Goal: Task Accomplishment & Management: Manage account settings

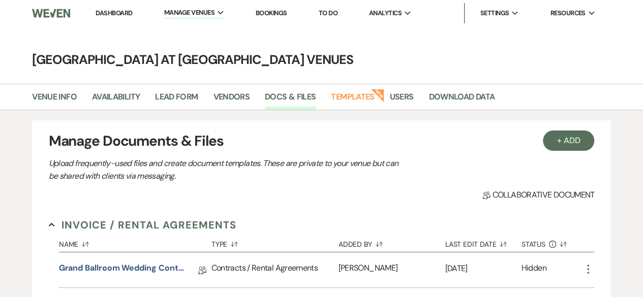
click at [125, 8] on li "Dashboard" at bounding box center [113, 13] width 47 height 20
click at [114, 11] on link "Dashboard" at bounding box center [114, 13] width 37 height 9
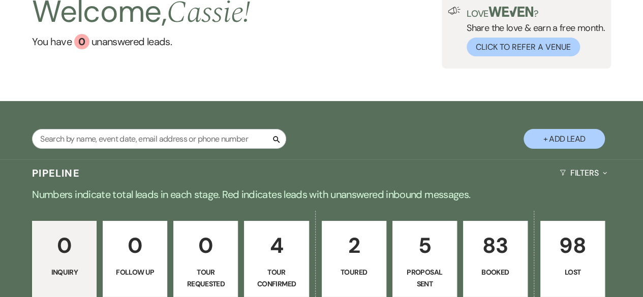
scroll to position [203, 0]
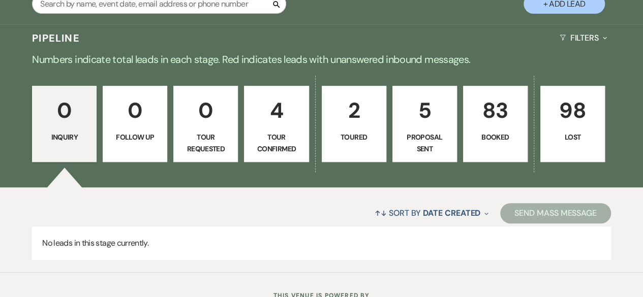
click at [491, 132] on p "Booked" at bounding box center [495, 137] width 51 height 11
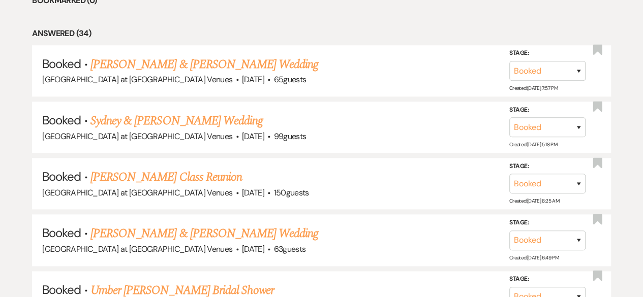
scroll to position [444, 0]
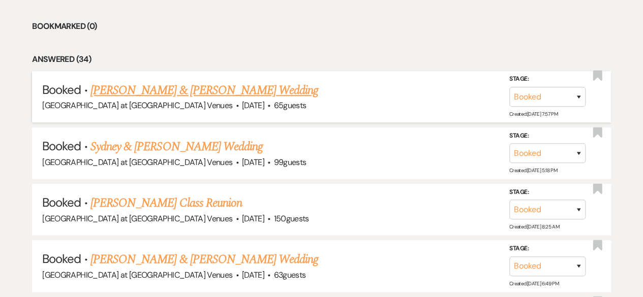
click at [184, 87] on link "[PERSON_NAME] & [PERSON_NAME] Wedding" at bounding box center [204, 90] width 228 height 18
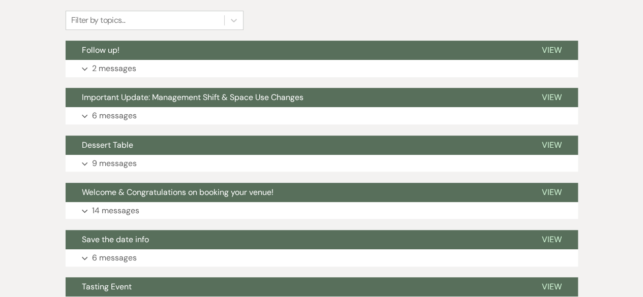
scroll to position [152, 0]
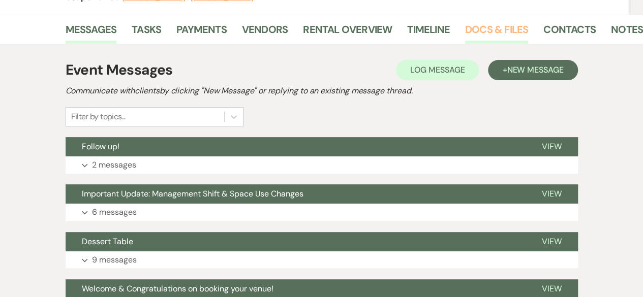
click at [484, 30] on link "Docs & Files" at bounding box center [496, 32] width 63 height 22
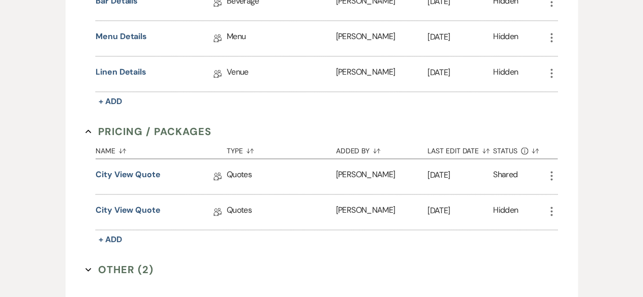
scroll to position [661, 0]
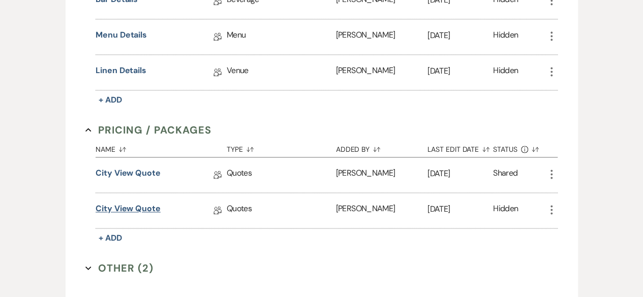
click at [140, 203] on link "City View Quote" at bounding box center [128, 211] width 65 height 16
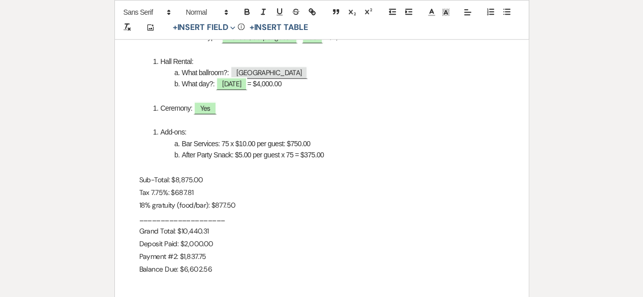
scroll to position [407, 0]
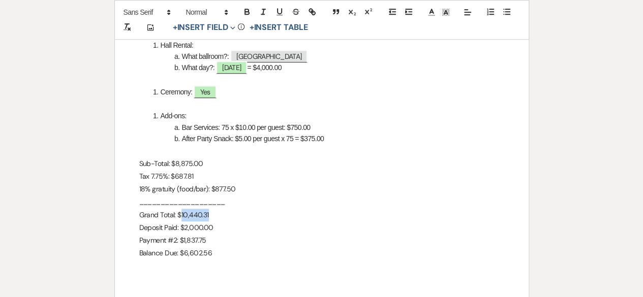
drag, startPoint x: 179, startPoint y: 215, endPoint x: 212, endPoint y: 216, distance: 33.6
click at [212, 216] on p "Grand Total: $10,440.31" at bounding box center [321, 215] width 365 height 13
copy p "10,440.31"
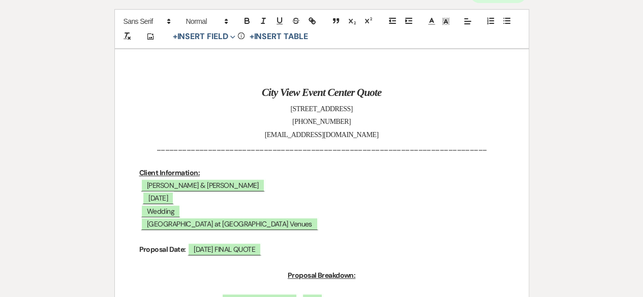
scroll to position [0, 0]
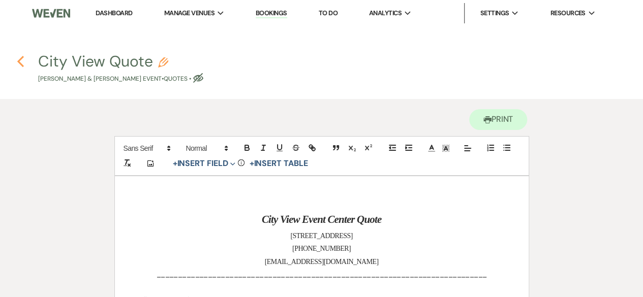
click at [21, 63] on icon "Previous" at bounding box center [21, 61] width 8 height 12
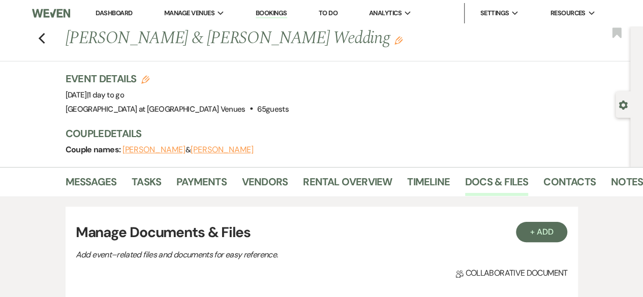
click at [49, 36] on div "Previous [PERSON_NAME] & [PERSON_NAME] Wedding Edit Bookmark" at bounding box center [312, 43] width 635 height 35
click at [44, 38] on use "button" at bounding box center [41, 38] width 7 height 11
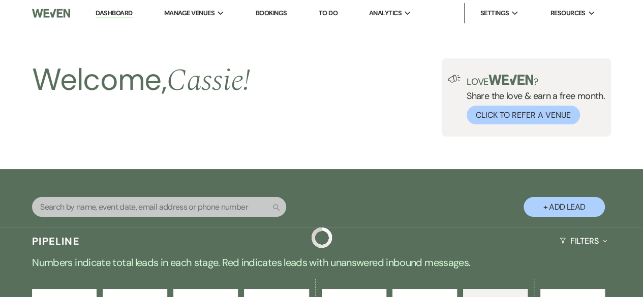
scroll to position [444, 0]
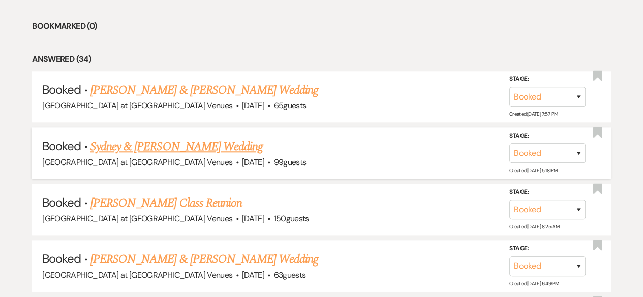
click at [161, 147] on link "Sydney & [PERSON_NAME] Wedding" at bounding box center [176, 147] width 172 height 18
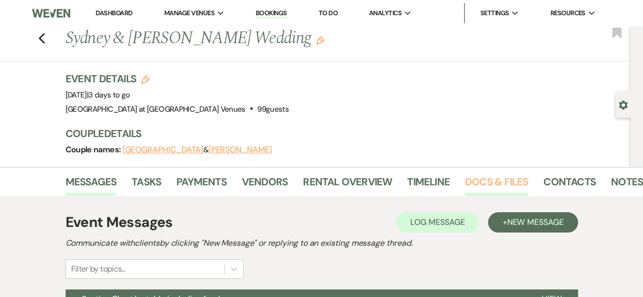
click at [495, 188] on link "Docs & Files" at bounding box center [496, 185] width 63 height 22
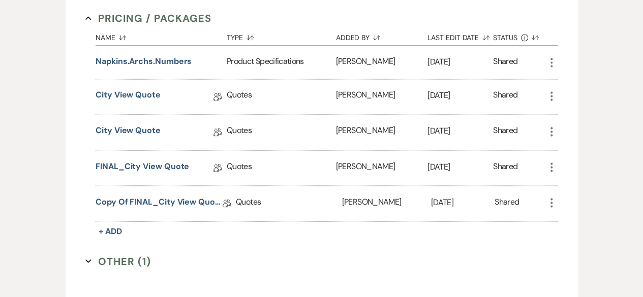
scroll to position [813, 0]
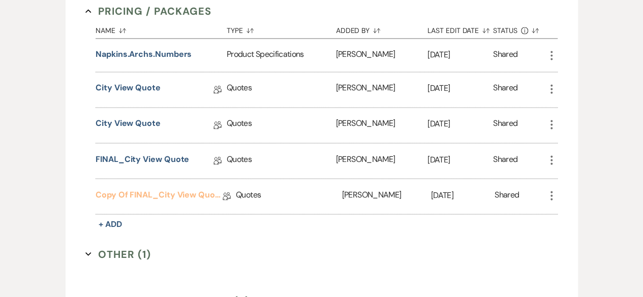
click at [161, 189] on link "Copy of FINAL_City View Quote" at bounding box center [159, 197] width 127 height 16
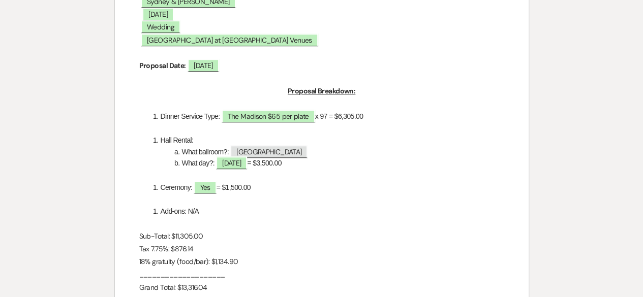
scroll to position [356, 0]
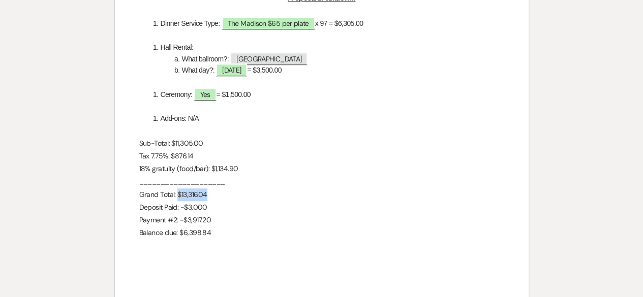
drag, startPoint x: 177, startPoint y: 197, endPoint x: 211, endPoint y: 196, distance: 34.1
click at [211, 196] on p "Grand Total: $13,316.04" at bounding box center [321, 195] width 365 height 13
copy p "$13,316.04"
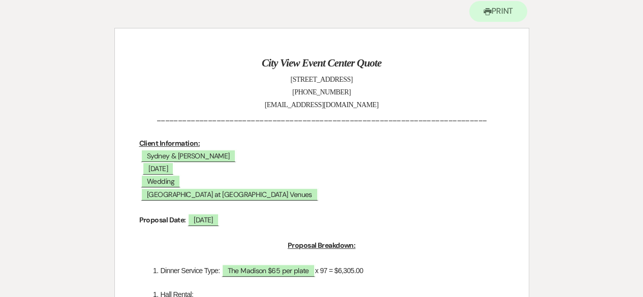
scroll to position [0, 0]
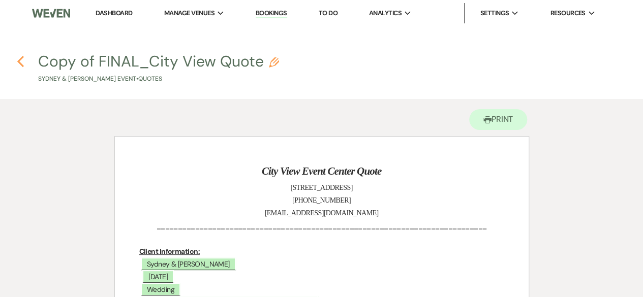
click at [19, 63] on use "button" at bounding box center [20, 61] width 7 height 11
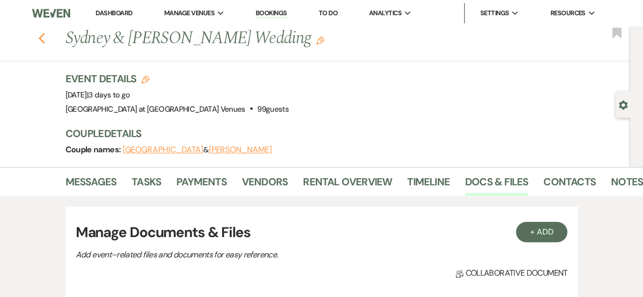
click at [45, 42] on use "button" at bounding box center [41, 38] width 7 height 11
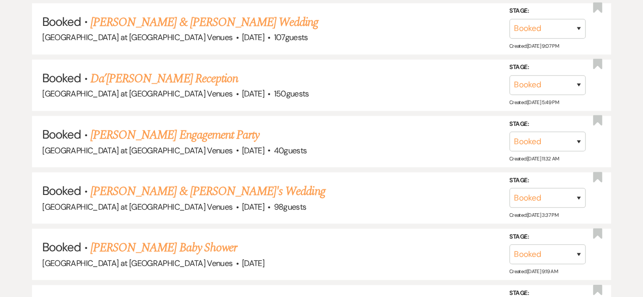
scroll to position [4989, 0]
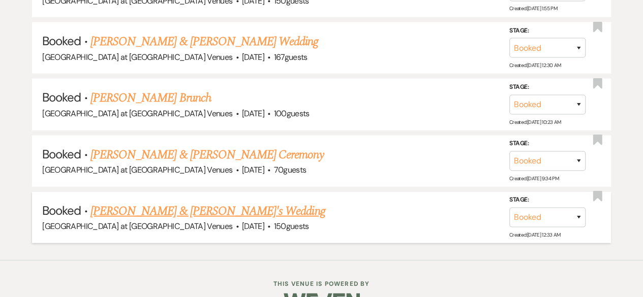
click at [168, 202] on link "[PERSON_NAME] & [PERSON_NAME]'s Wedding" at bounding box center [207, 211] width 235 height 18
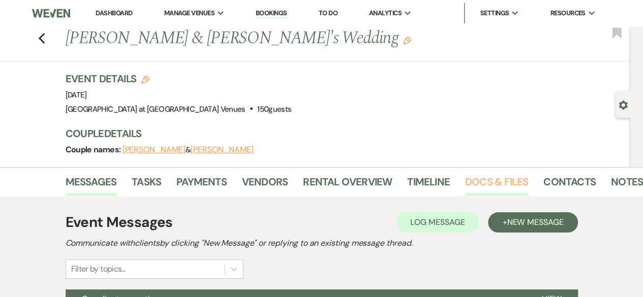
click at [495, 178] on link "Docs & Files" at bounding box center [496, 185] width 63 height 22
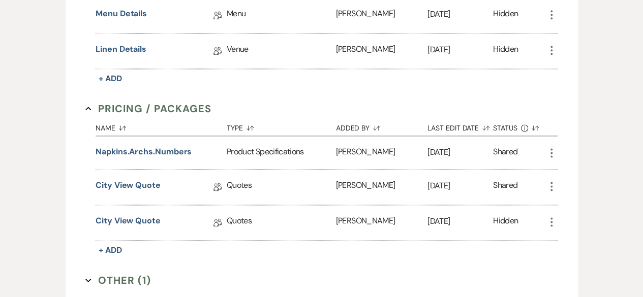
scroll to position [661, 0]
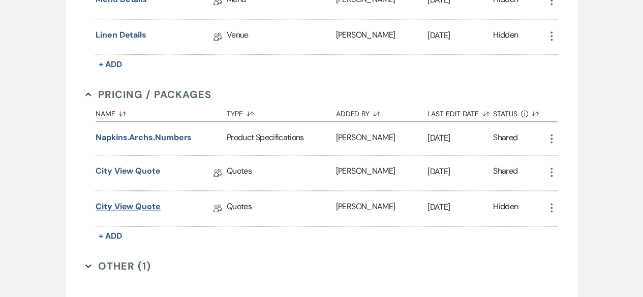
click at [158, 201] on link "City View Quote" at bounding box center [128, 209] width 65 height 16
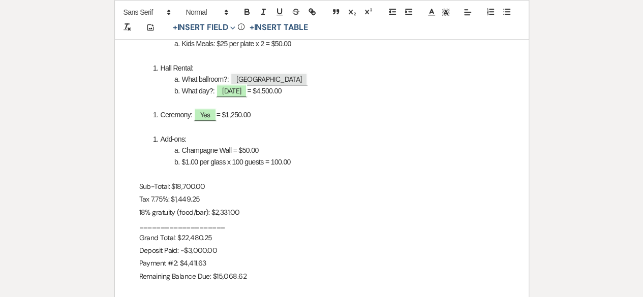
scroll to position [407, 0]
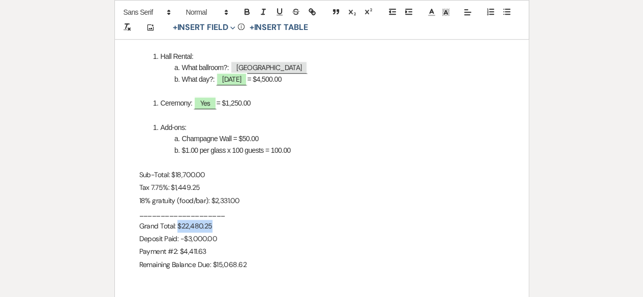
drag, startPoint x: 176, startPoint y: 226, endPoint x: 212, endPoint y: 228, distance: 36.1
click at [212, 228] on p "Grand Total: $22,480.25" at bounding box center [321, 226] width 365 height 13
copy p "$22,480.25"
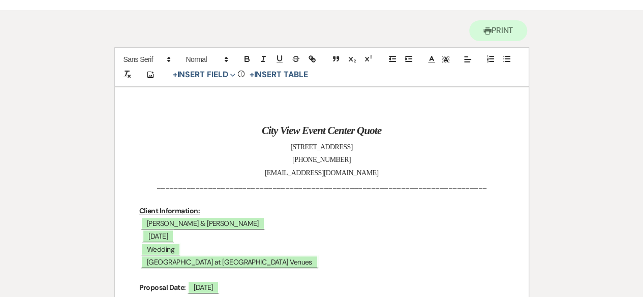
scroll to position [51, 0]
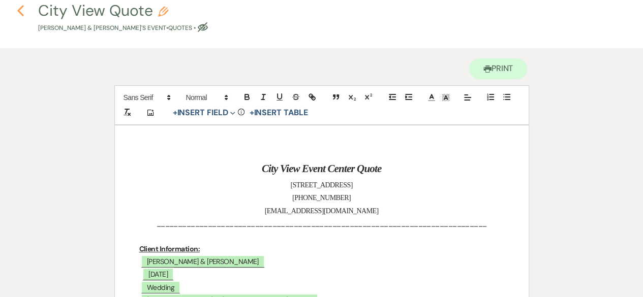
click at [23, 10] on icon "Previous" at bounding box center [21, 11] width 8 height 12
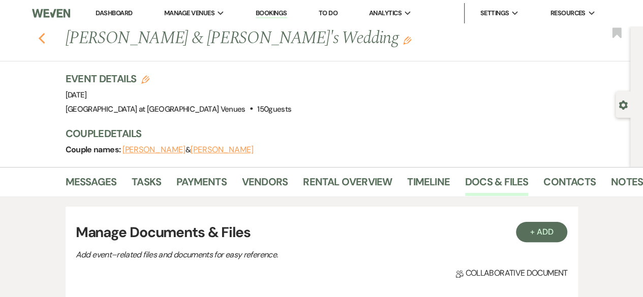
click at [45, 42] on use "button" at bounding box center [41, 38] width 7 height 11
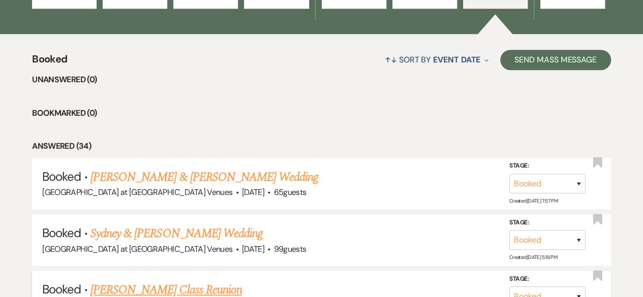
scroll to position [466, 0]
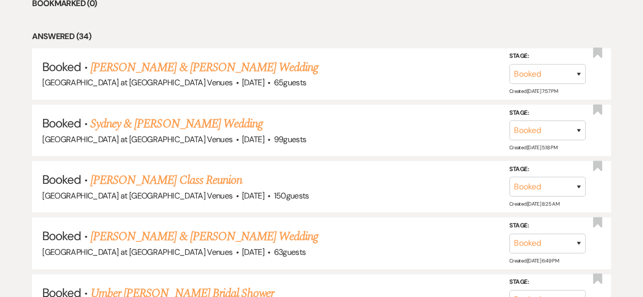
click at [179, 179] on link "[PERSON_NAME] Class Reunion" at bounding box center [165, 180] width 151 height 18
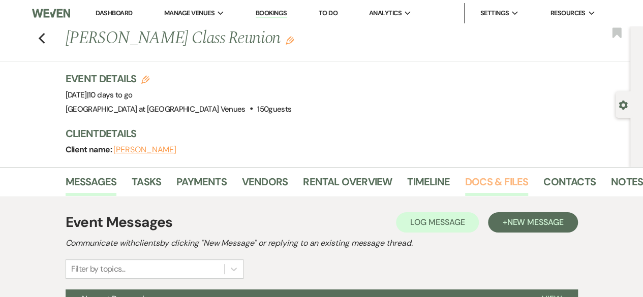
click at [518, 180] on link "Docs & Files" at bounding box center [496, 185] width 63 height 22
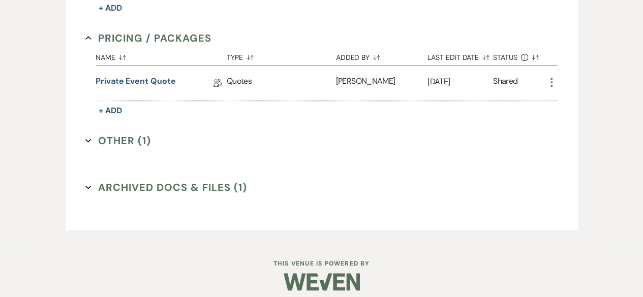
scroll to position [407, 0]
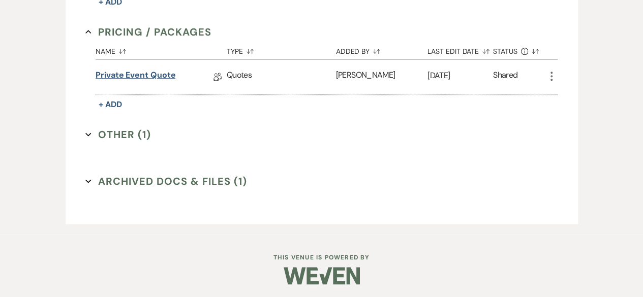
click at [133, 70] on link "Private Event Quote" at bounding box center [136, 77] width 80 height 16
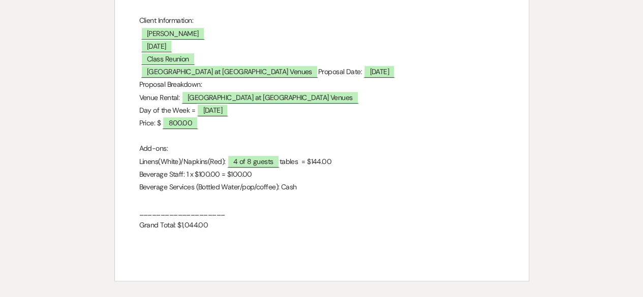
scroll to position [254, 0]
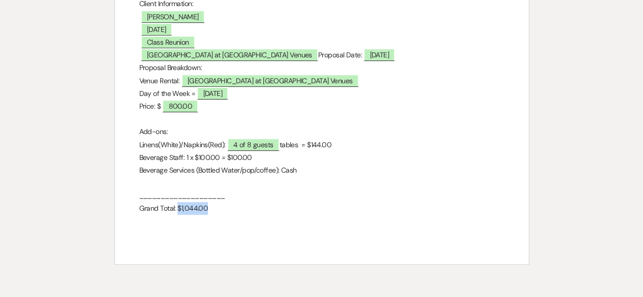
drag, startPoint x: 176, startPoint y: 207, endPoint x: 213, endPoint y: 213, distance: 38.1
click at [213, 213] on p "Grand Total: $1,044.00" at bounding box center [321, 208] width 365 height 13
copy p "$1,044.00"
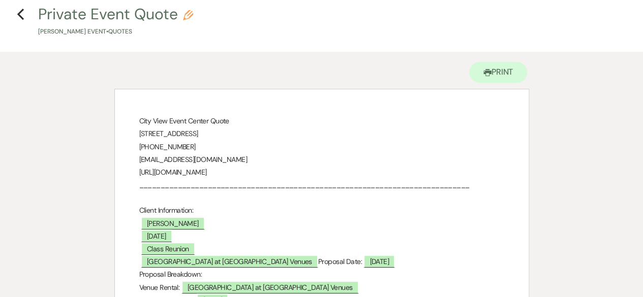
scroll to position [0, 0]
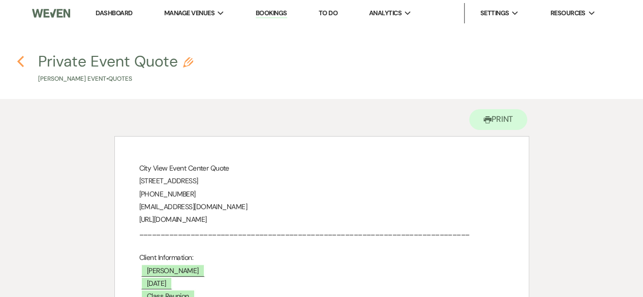
click at [23, 64] on icon "Previous" at bounding box center [21, 61] width 8 height 12
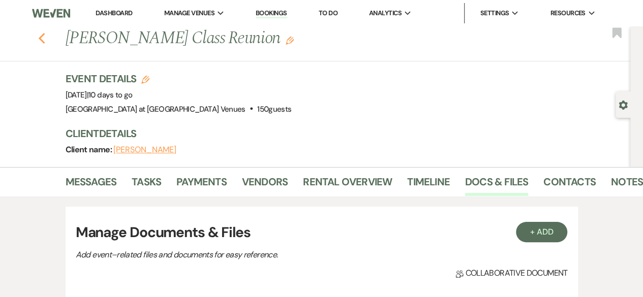
click at [46, 39] on icon "Previous" at bounding box center [42, 39] width 8 height 12
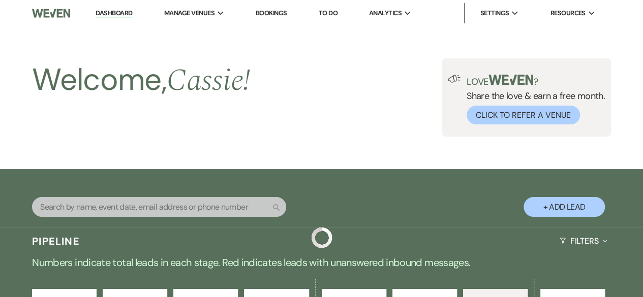
scroll to position [466, 0]
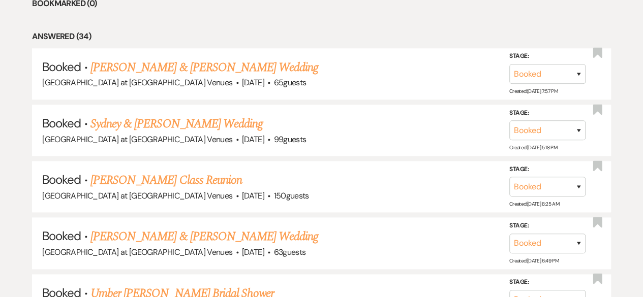
click at [216, 231] on link "[PERSON_NAME] & [PERSON_NAME] Wedding" at bounding box center [204, 237] width 228 height 18
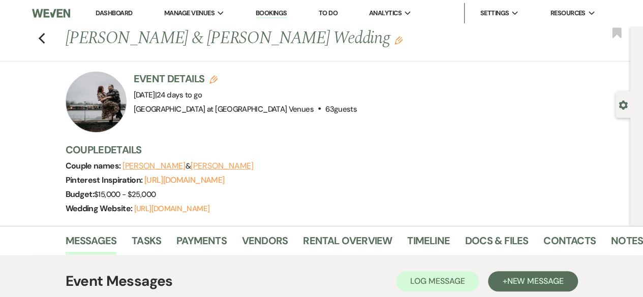
scroll to position [102, 0]
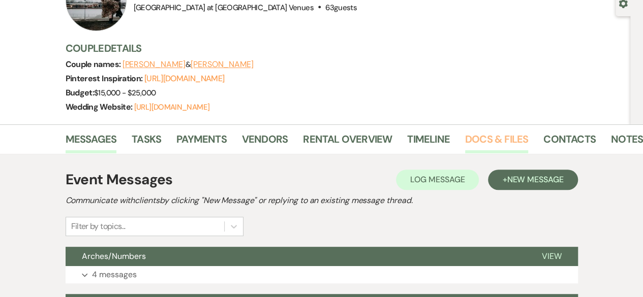
click at [488, 146] on link "Docs & Files" at bounding box center [496, 142] width 63 height 22
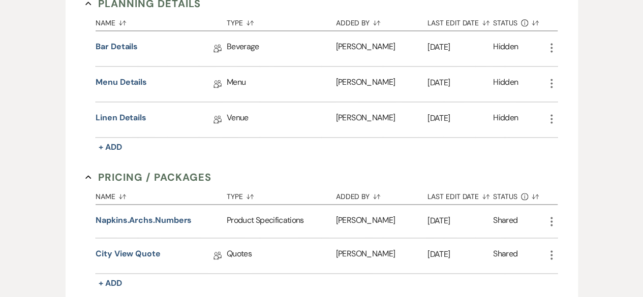
scroll to position [711, 0]
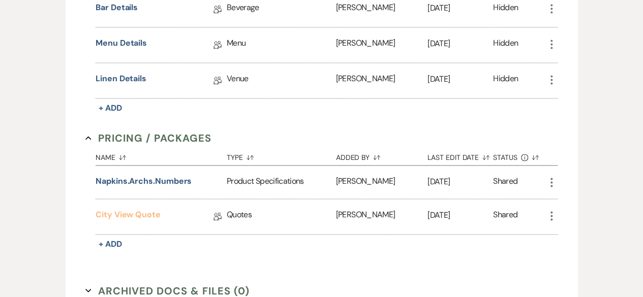
click at [137, 212] on link "City View Quote" at bounding box center [128, 217] width 65 height 16
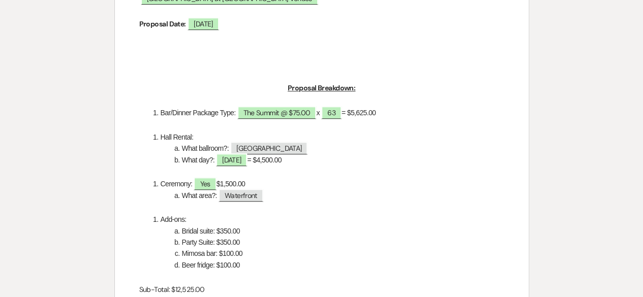
scroll to position [356, 0]
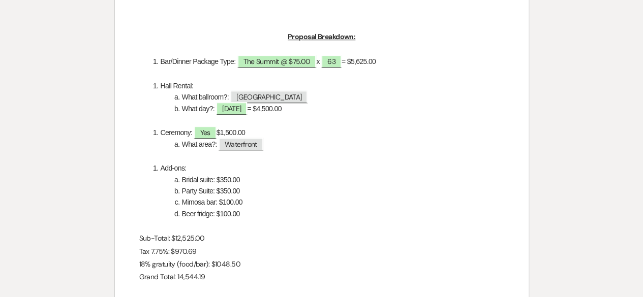
click at [394, 64] on li "Bar/Dinner Package Type: ﻿ The Summit @ $75.00 ﻿ x ﻿ 63 ﻿ = $5,625.00" at bounding box center [327, 61] width 354 height 11
drag, startPoint x: 393, startPoint y: 62, endPoint x: 358, endPoint y: 80, distance: 40.0
click at [361, 67] on li "Bar/Dinner Package Type: ﻿ The Summit @ $75.00 ﻿ x ﻿ 63 ﻿ = $5,625.00" at bounding box center [327, 61] width 354 height 11
click at [320, 93] on li "What ballroom?: ﻿ [GEOGRAPHIC_DATA] ﻿" at bounding box center [327, 96] width 354 height 11
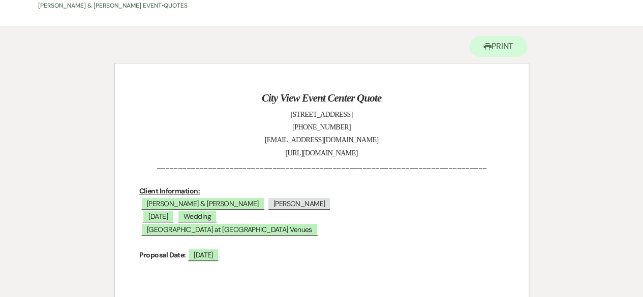
scroll to position [0, 0]
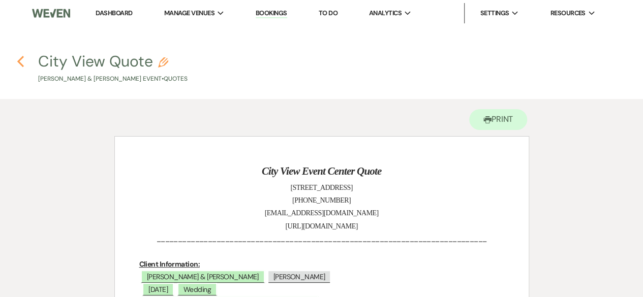
click at [20, 59] on use "button" at bounding box center [20, 61] width 7 height 11
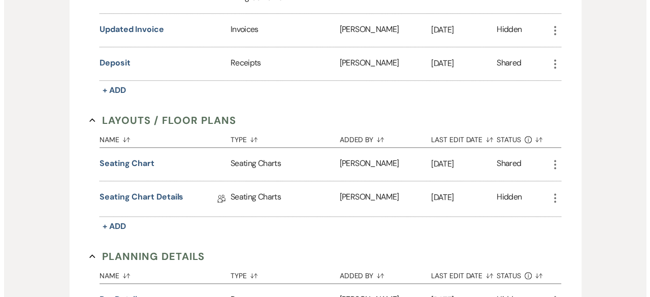
scroll to position [254, 0]
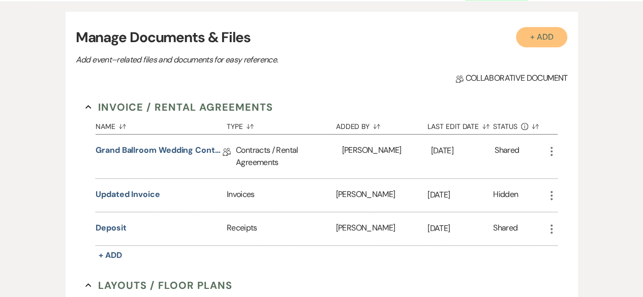
click at [552, 38] on button "+ Add" at bounding box center [542, 37] width 52 height 20
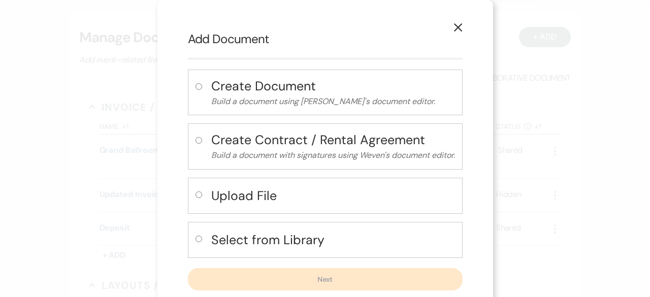
click at [196, 236] on input "radio" at bounding box center [199, 239] width 7 height 7
radio input "true"
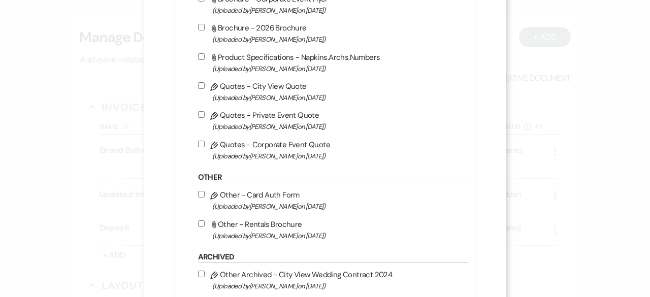
scroll to position [689, 0]
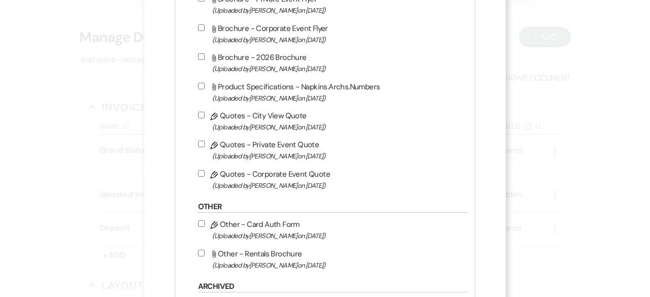
click at [200, 114] on input "Pencil Quotes - City View Quote (Uploaded by [PERSON_NAME] on [DATE] )" at bounding box center [201, 115] width 7 height 7
checkbox input "true"
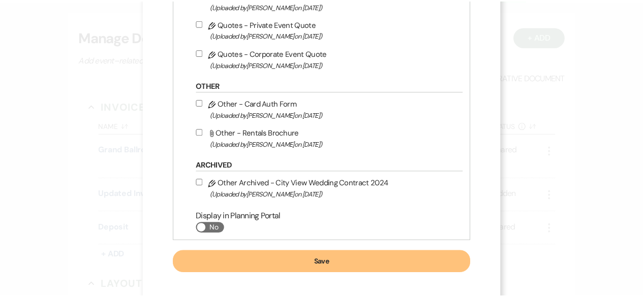
scroll to position [814, 0]
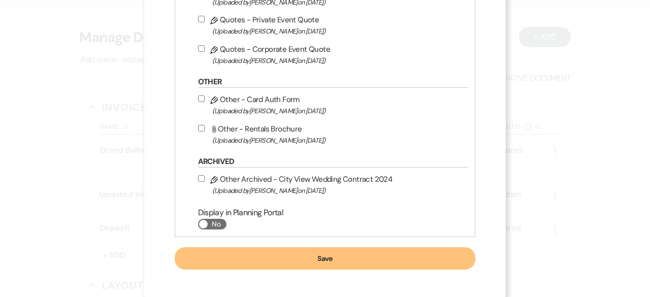
click at [322, 252] on button "Save" at bounding box center [325, 258] width 301 height 22
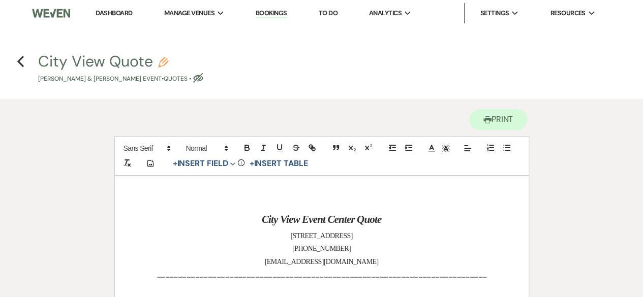
click at [163, 64] on icon "Pencil" at bounding box center [163, 62] width 10 height 10
select select "8"
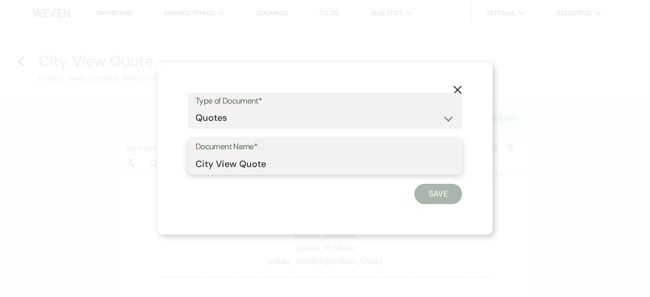
click at [302, 172] on input "City View Quote" at bounding box center [325, 164] width 259 height 20
type input "City View Quote_final"
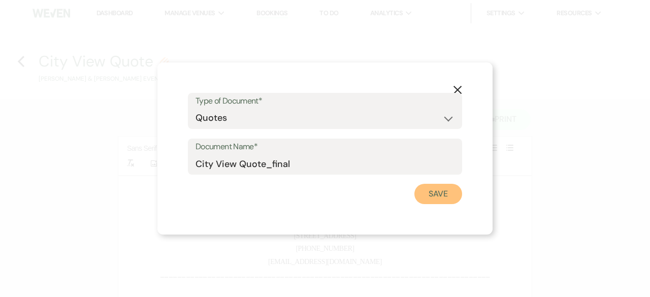
click at [433, 192] on button "Save" at bounding box center [439, 194] width 48 height 20
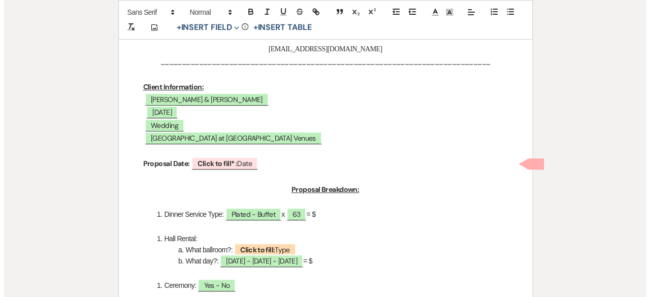
scroll to position [254, 0]
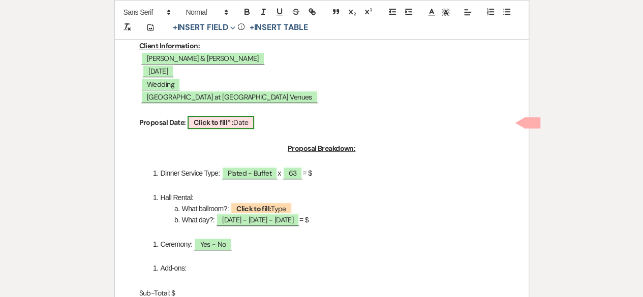
click at [215, 121] on b "Click to fill* :" at bounding box center [214, 122] width 40 height 9
select select "owner"
select select "Date"
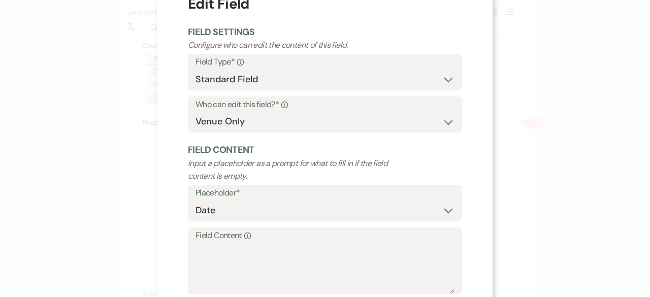
scroll to position [97, 0]
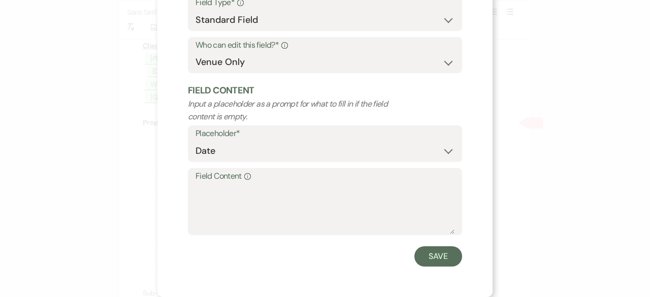
click at [196, 181] on label "Field Content Info" at bounding box center [325, 176] width 259 height 15
click at [196, 183] on textarea "Field Content Info" at bounding box center [325, 208] width 259 height 51
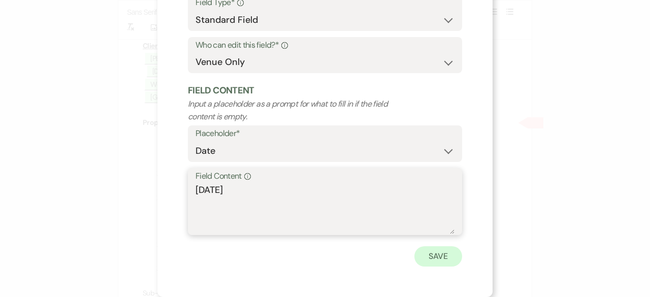
type textarea "[DATE]"
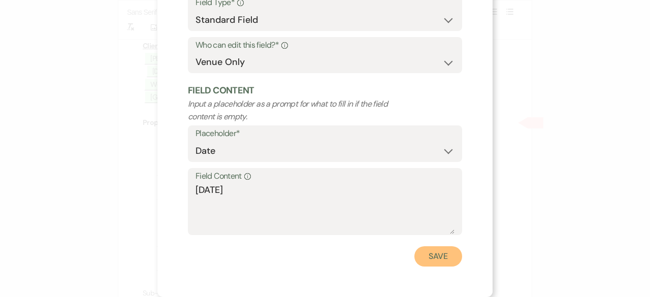
click at [443, 260] on button "Save" at bounding box center [439, 256] width 48 height 20
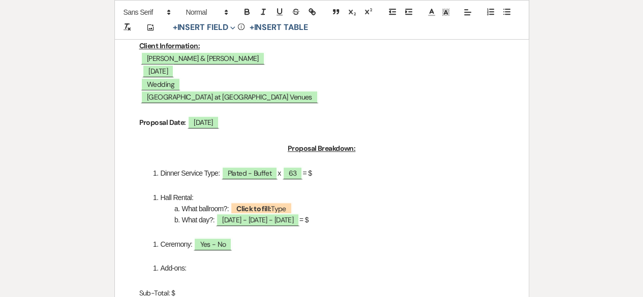
click at [339, 178] on li "Dinner Service Type: ﻿ Plated - Buffet ﻿ x ﻿ 63 ﻿ = $" at bounding box center [327, 173] width 354 height 11
click at [268, 208] on b "Click to fill:" at bounding box center [253, 208] width 35 height 9
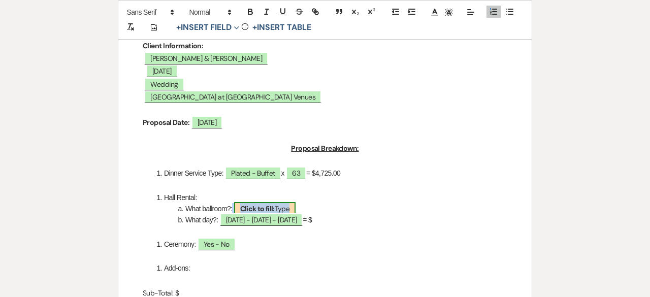
select select "Type"
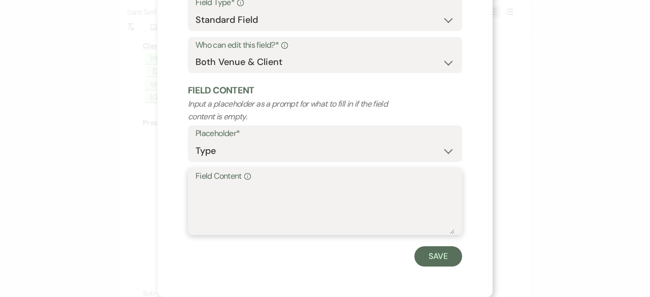
click at [216, 199] on textarea "Field Content Info" at bounding box center [325, 208] width 259 height 51
type textarea "[GEOGRAPHIC_DATA]"
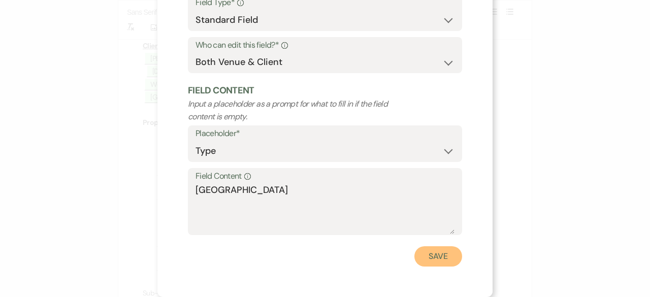
click at [434, 257] on button "Save" at bounding box center [439, 256] width 48 height 20
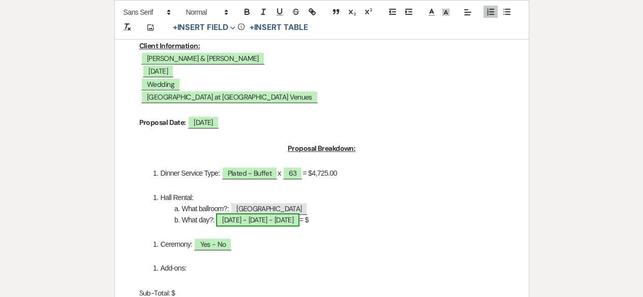
click at [267, 223] on span "[DATE] - [DATE] - [DATE]" at bounding box center [257, 219] width 83 height 13
select select "owner"
select select "Type"
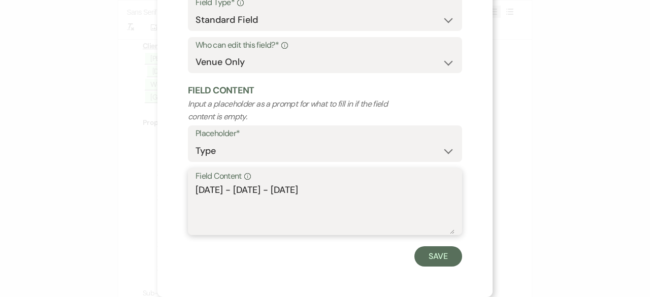
drag, startPoint x: 228, startPoint y: 195, endPoint x: 152, endPoint y: 179, distance: 77.3
click at [152, 179] on div "X Edit Field Field Settings Configure who can edit the content of this field. F…" at bounding box center [325, 148] width 650 height 297
drag, startPoint x: 229, startPoint y: 192, endPoint x: 298, endPoint y: 194, distance: 68.6
click at [298, 194] on textarea "[DATE] - [DATE]" at bounding box center [325, 208] width 259 height 51
type textarea "[DATE]"
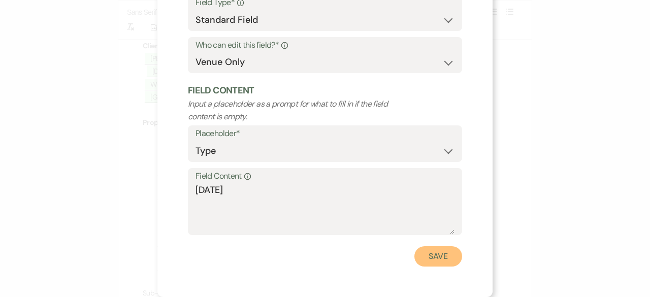
click at [434, 261] on button "Save" at bounding box center [439, 256] width 48 height 20
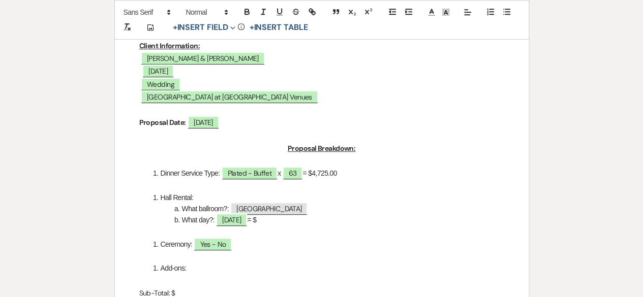
click at [282, 216] on li "What day?: [DATE] = $" at bounding box center [327, 219] width 354 height 11
click at [214, 243] on span "Yes - No" at bounding box center [213, 244] width 38 height 13
select select "owner"
select select "Type"
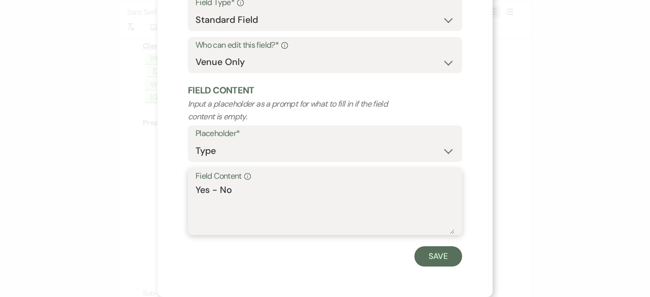
drag, startPoint x: 208, startPoint y: 190, endPoint x: 275, endPoint y: 192, distance: 66.6
click at [274, 192] on textarea "Yes - No" at bounding box center [325, 208] width 259 height 51
type textarea "Yes"
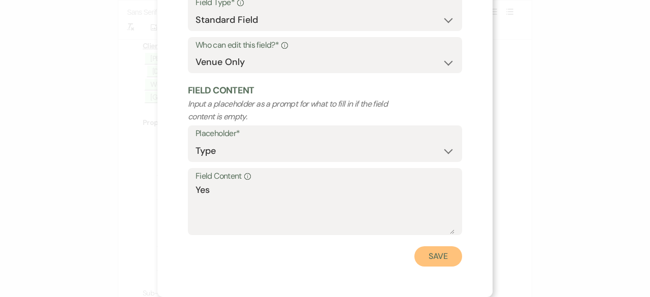
click at [447, 248] on button "Save" at bounding box center [439, 256] width 48 height 20
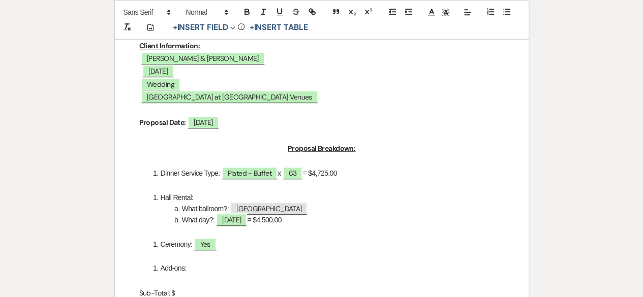
click at [228, 245] on li "Ceremony: Yes" at bounding box center [327, 244] width 354 height 11
click at [279, 266] on p at bounding box center [321, 268] width 365 height 13
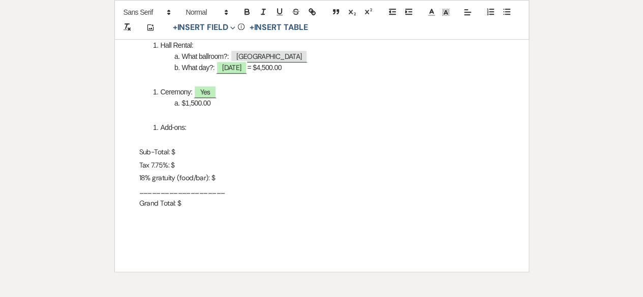
click at [206, 129] on li "Add-ons:" at bounding box center [327, 127] width 354 height 11
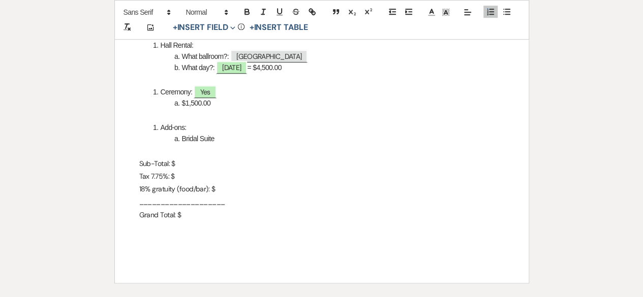
click at [198, 140] on li "Bridal Suite" at bounding box center [327, 138] width 354 height 11
click at [226, 138] on li "Pamper Suite" at bounding box center [327, 138] width 354 height 11
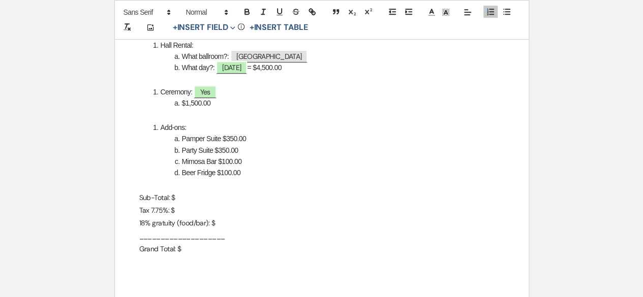
click at [182, 201] on p "Sub-Total: $" at bounding box center [321, 198] width 365 height 13
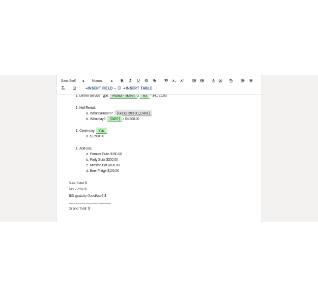
scroll to position [457, 0]
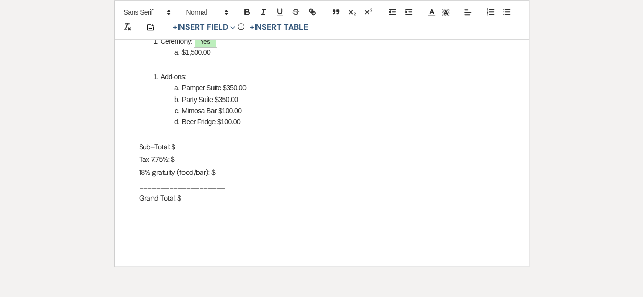
click at [191, 149] on p "Sub-Total: $" at bounding box center [321, 147] width 365 height 13
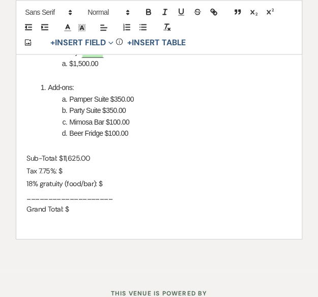
click at [76, 177] on p "Tax 7.75%: $" at bounding box center [158, 170] width 265 height 13
click at [120, 190] on p "18% gratuity (food/bar): $" at bounding box center [158, 183] width 265 height 13
click at [113, 190] on p "18% gratuity (food/bar): $" at bounding box center [158, 183] width 265 height 13
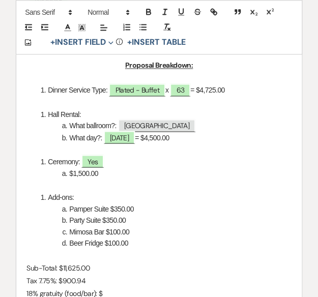
scroll to position [407, 0]
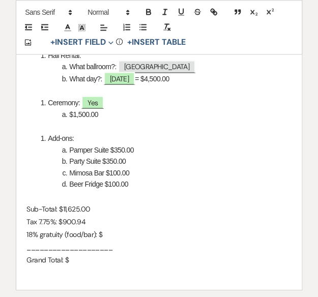
click at [114, 239] on p "18% gratuity (food/bar): $" at bounding box center [158, 234] width 265 height 13
click at [91, 266] on p "Grand Total: $" at bounding box center [158, 259] width 265 height 13
click at [86, 266] on p "Grand Total: $" at bounding box center [158, 259] width 265 height 13
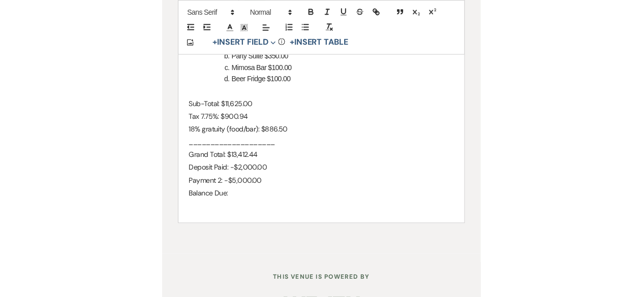
scroll to position [551, 0]
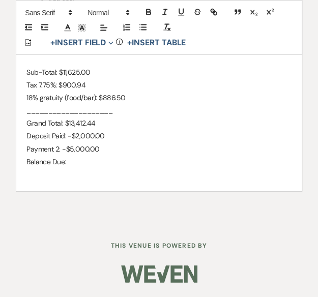
click at [78, 164] on p "Balance Due:" at bounding box center [158, 161] width 265 height 13
drag, startPoint x: 66, startPoint y: 161, endPoint x: 88, endPoint y: 166, distance: 22.4
click at [100, 162] on p "Balance Due: $6,412.44" at bounding box center [158, 161] width 265 height 13
copy p "$6,412.44"
drag, startPoint x: 67, startPoint y: 123, endPoint x: 96, endPoint y: 124, distance: 28.5
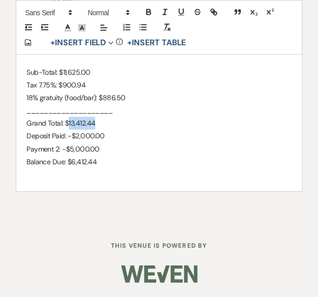
click at [96, 124] on p "Grand Total: $13,412.44" at bounding box center [158, 123] width 265 height 13
copy p "13,412.44"
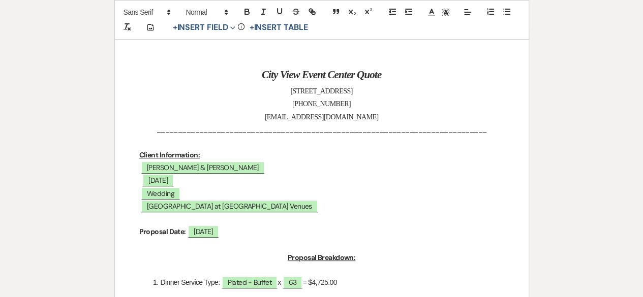
scroll to position [0, 0]
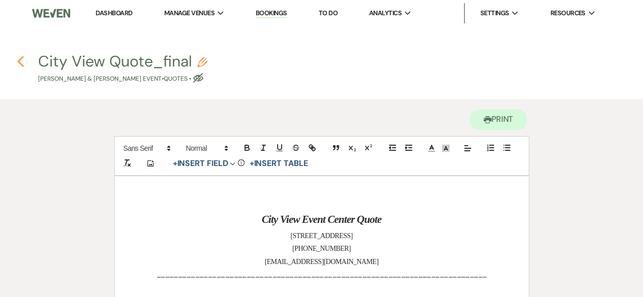
click at [22, 56] on icon "Previous" at bounding box center [21, 61] width 8 height 12
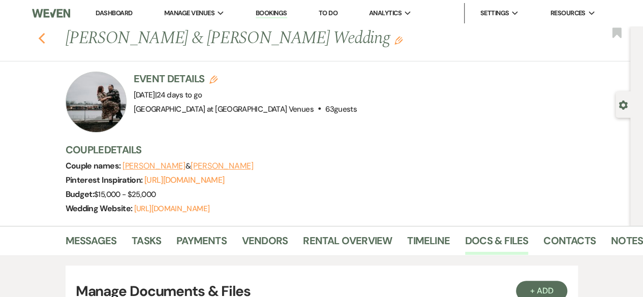
click at [45, 41] on use "button" at bounding box center [41, 38] width 7 height 11
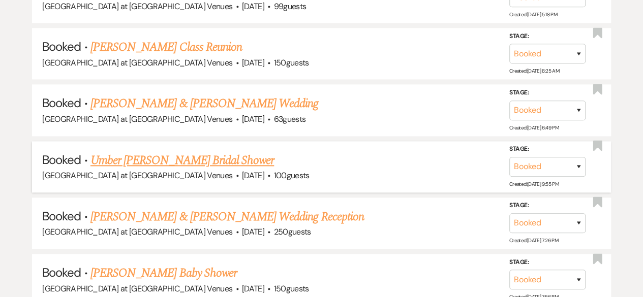
scroll to position [619, 0]
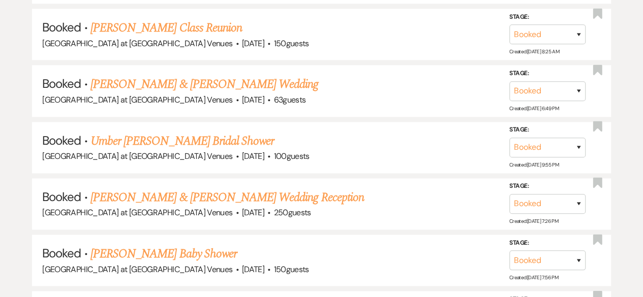
click at [192, 140] on link "Umber [PERSON_NAME] Bridal Shower" at bounding box center [181, 141] width 183 height 18
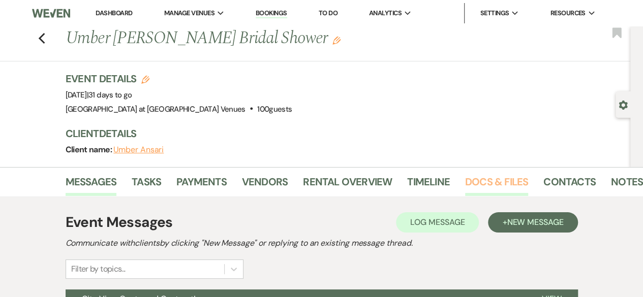
click at [501, 181] on link "Docs & Files" at bounding box center [496, 185] width 63 height 22
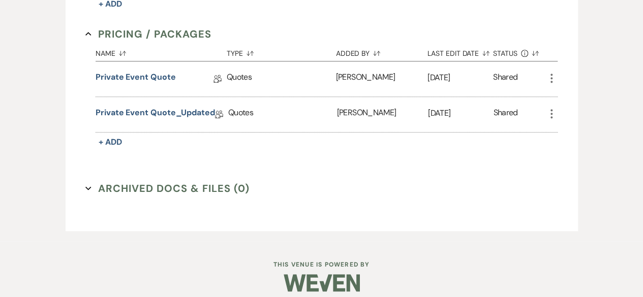
scroll to position [378, 0]
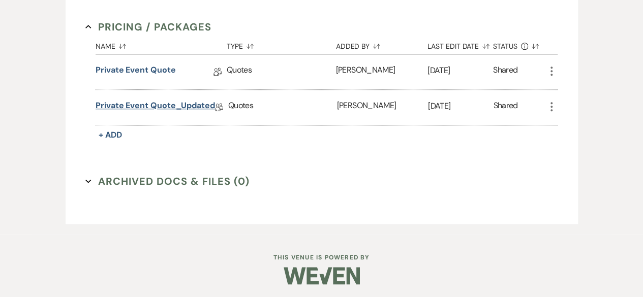
click at [179, 101] on link "Private Event Quote_Updated" at bounding box center [155, 108] width 119 height 16
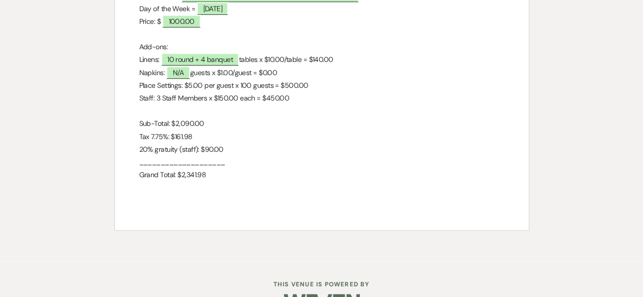
scroll to position [407, 0]
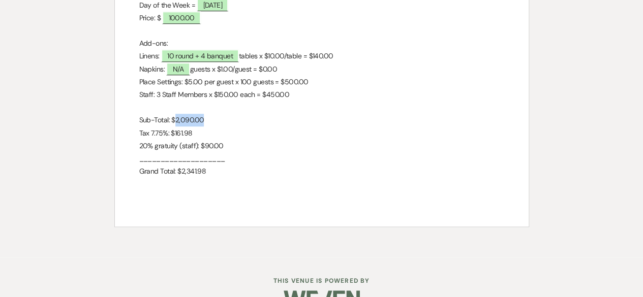
drag, startPoint x: 174, startPoint y: 121, endPoint x: 207, endPoint y: 120, distance: 33.6
click at [207, 120] on p "Sub-Total: $2,090.00" at bounding box center [321, 120] width 365 height 13
copy p "2,090.00"
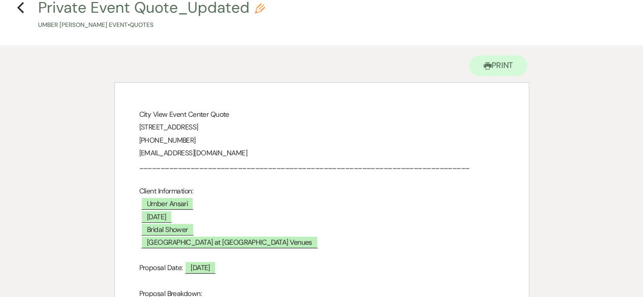
scroll to position [0, 0]
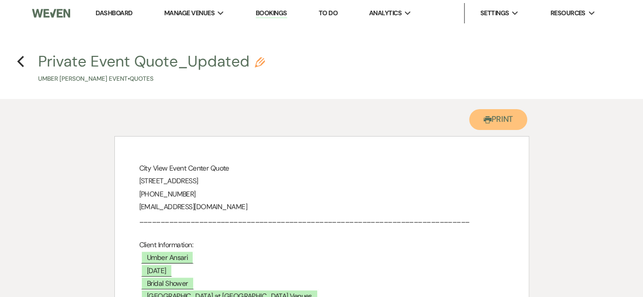
click at [506, 125] on button "Printer Print" at bounding box center [498, 119] width 58 height 21
click at [25, 61] on h4 "Previous Private Event Quote_Updated Pencil Umber [PERSON_NAME] Event • Quotes" at bounding box center [321, 67] width 643 height 33
click at [21, 65] on use "button" at bounding box center [20, 61] width 7 height 11
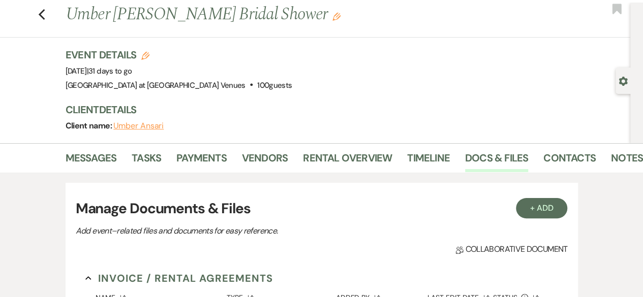
scroll to position [22, 0]
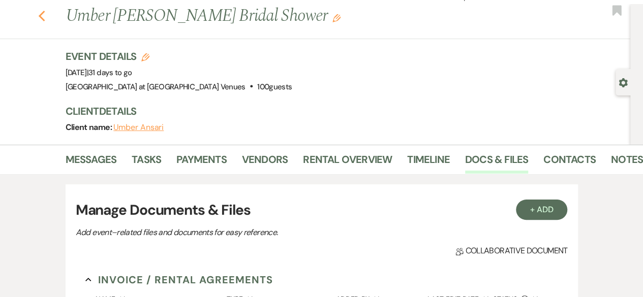
click at [43, 14] on icon "Previous" at bounding box center [42, 16] width 8 height 12
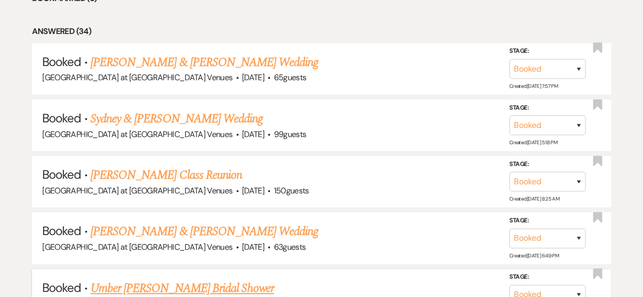
scroll to position [466, 0]
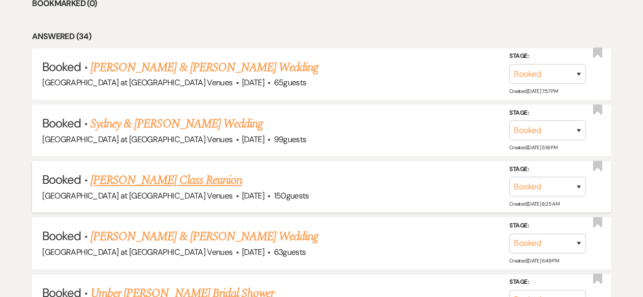
click at [158, 176] on link "[PERSON_NAME] Class Reunion" at bounding box center [165, 180] width 151 height 18
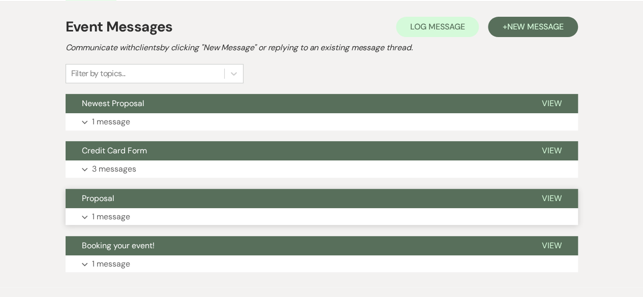
scroll to position [99, 0]
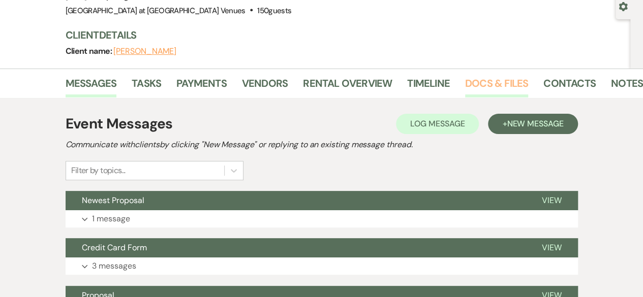
click at [480, 87] on link "Docs & Files" at bounding box center [496, 86] width 63 height 22
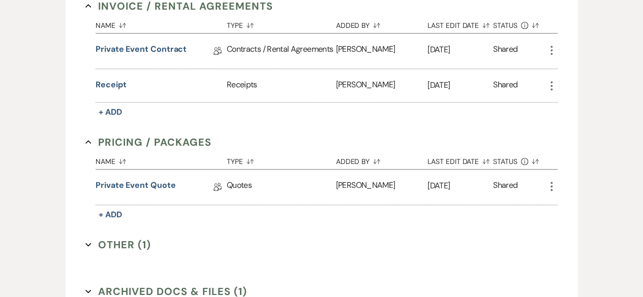
scroll to position [403, 0]
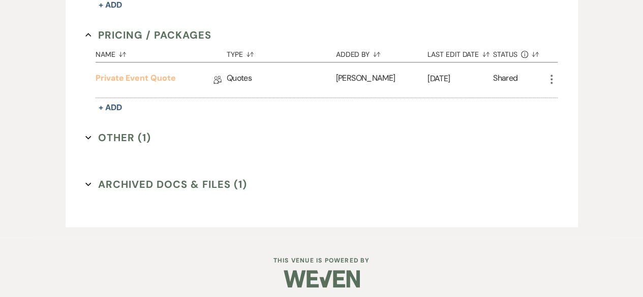
click at [158, 77] on link "Private Event Quote" at bounding box center [136, 80] width 80 height 16
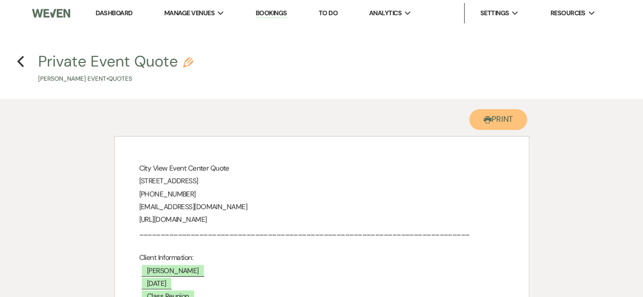
click at [515, 122] on button "Printer Print" at bounding box center [498, 119] width 58 height 21
click at [22, 59] on icon "Previous" at bounding box center [21, 61] width 8 height 12
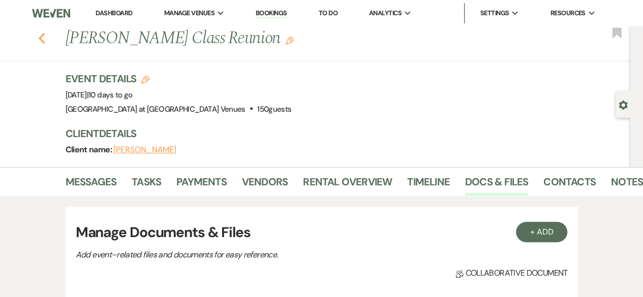
click at [46, 41] on icon "Previous" at bounding box center [42, 39] width 8 height 12
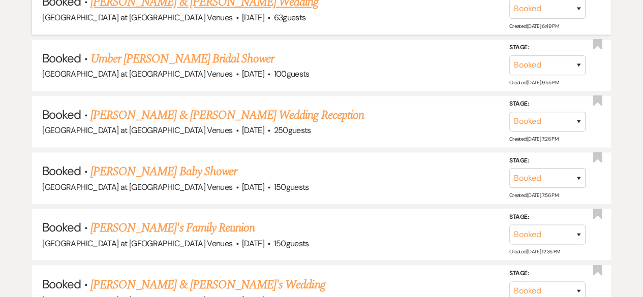
scroll to position [721, 0]
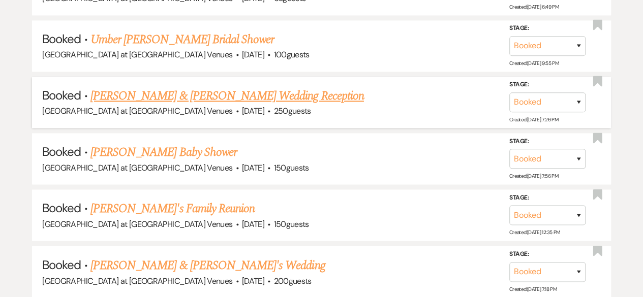
click at [192, 97] on link "[PERSON_NAME] & [PERSON_NAME] Wedding Reception" at bounding box center [226, 96] width 273 height 18
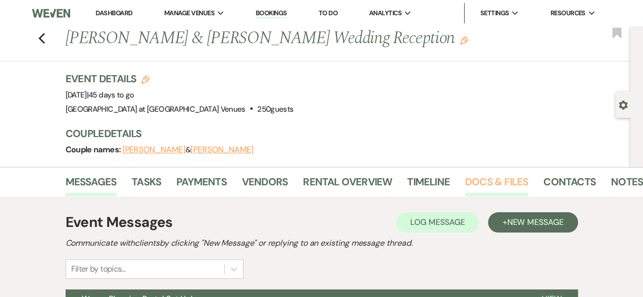
click at [507, 178] on link "Docs & Files" at bounding box center [496, 185] width 63 height 22
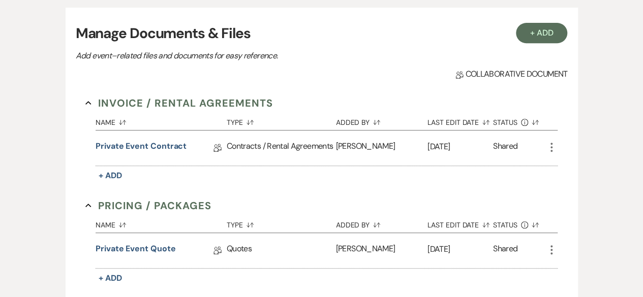
scroll to position [203, 0]
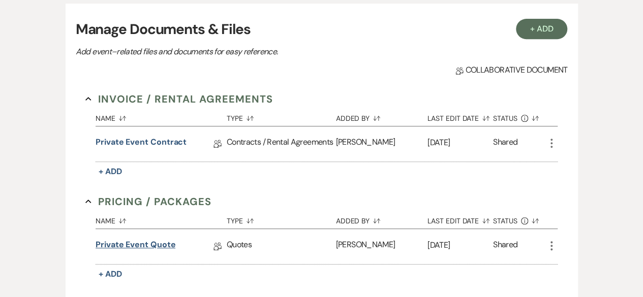
click at [140, 240] on link "Private Event Quote" at bounding box center [136, 247] width 80 height 16
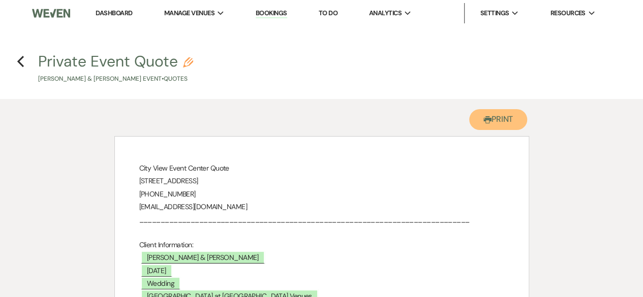
click at [502, 116] on button "Printer Print" at bounding box center [498, 119] width 58 height 21
click at [19, 65] on icon "Previous" at bounding box center [21, 61] width 8 height 12
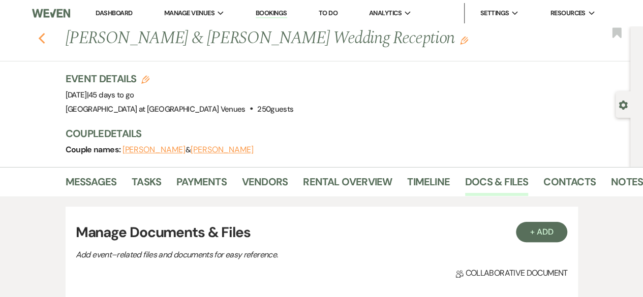
click at [46, 39] on icon "Previous" at bounding box center [42, 39] width 8 height 12
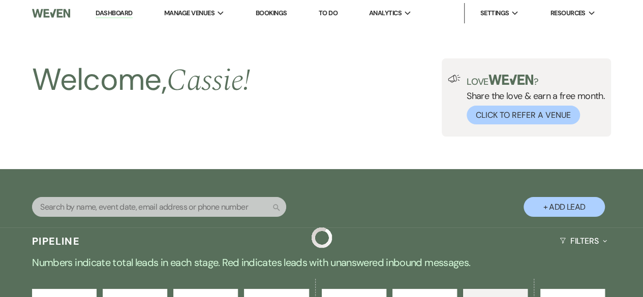
scroll to position [721, 0]
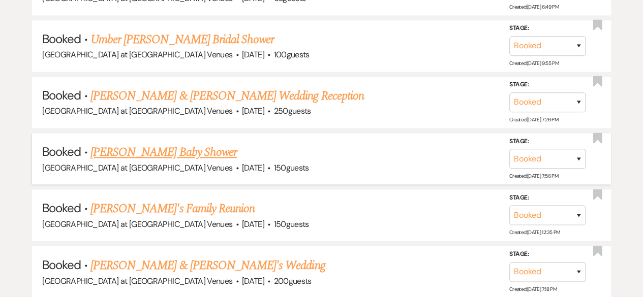
click at [179, 153] on link "[PERSON_NAME] Baby Shower" at bounding box center [163, 152] width 146 height 18
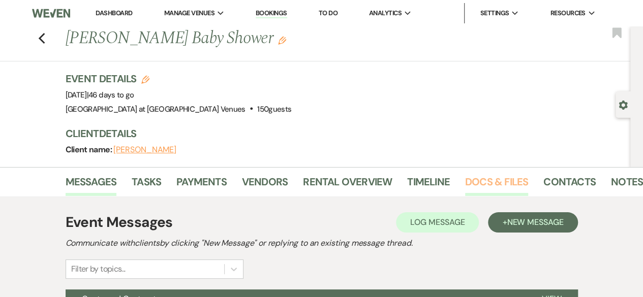
click at [513, 175] on link "Docs & Files" at bounding box center [496, 185] width 63 height 22
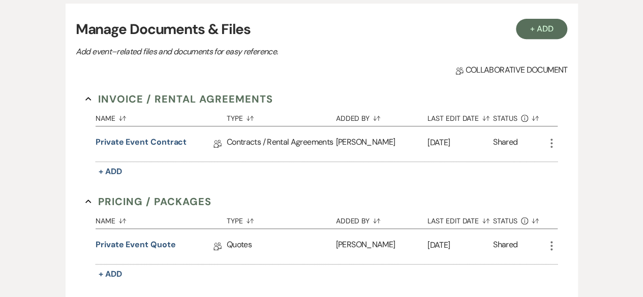
scroll to position [343, 0]
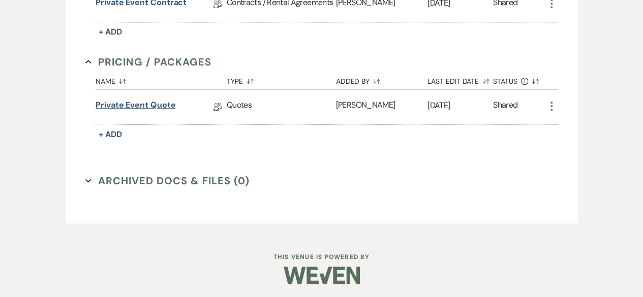
click at [133, 106] on link "Private Event Quote" at bounding box center [136, 107] width 80 height 16
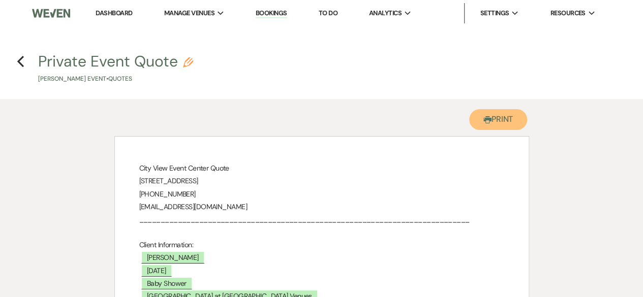
click at [496, 120] on button "Printer Print" at bounding box center [498, 119] width 58 height 21
click at [22, 64] on icon "Previous" at bounding box center [21, 61] width 8 height 12
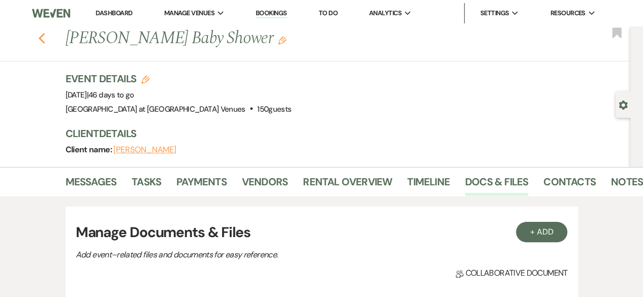
click at [43, 40] on icon "Previous" at bounding box center [42, 39] width 8 height 12
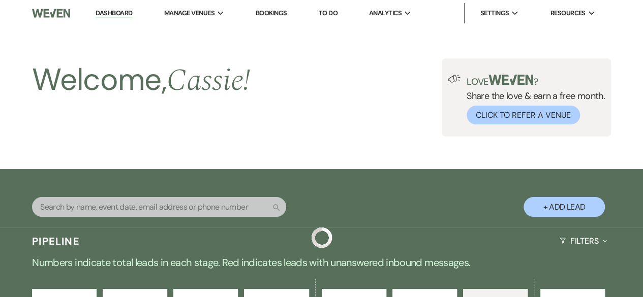
scroll to position [721, 0]
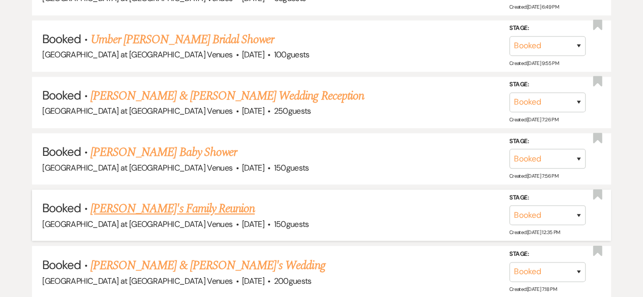
click at [112, 209] on link "[PERSON_NAME]'s Family Reunion" at bounding box center [172, 209] width 164 height 18
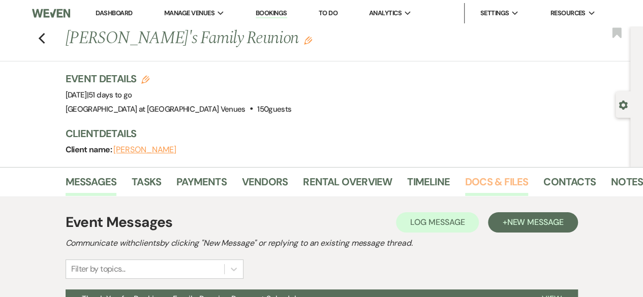
click at [501, 180] on link "Docs & Files" at bounding box center [496, 185] width 63 height 22
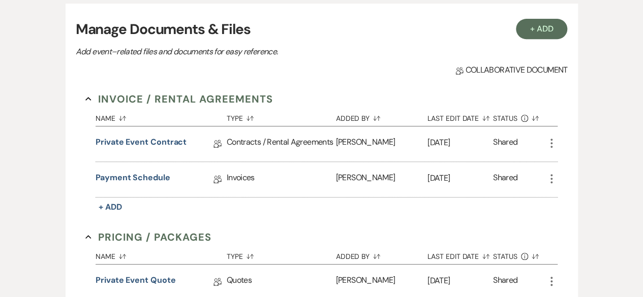
scroll to position [356, 0]
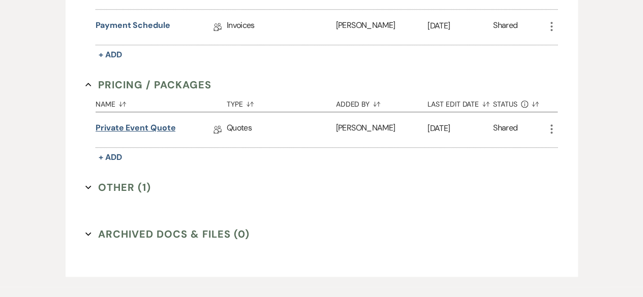
click at [159, 124] on link "Private Event Quote" at bounding box center [136, 130] width 80 height 16
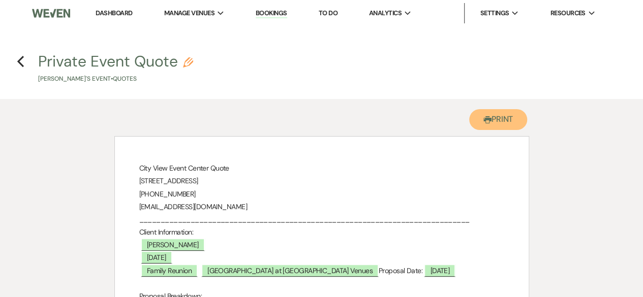
click at [499, 120] on button "Printer Print" at bounding box center [498, 119] width 58 height 21
click at [20, 64] on use "button" at bounding box center [20, 61] width 7 height 11
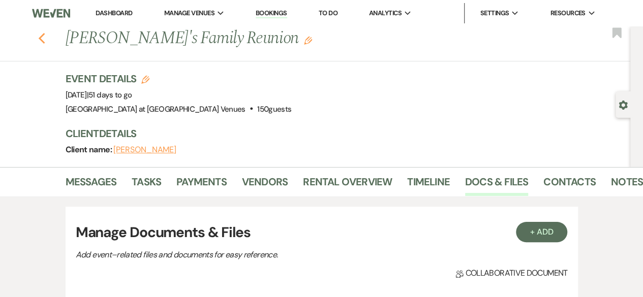
click at [46, 40] on icon "Previous" at bounding box center [42, 39] width 8 height 12
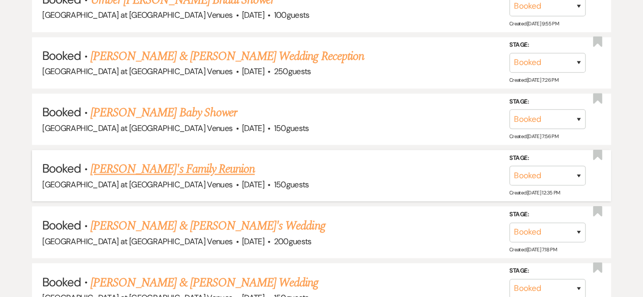
scroll to position [873, 0]
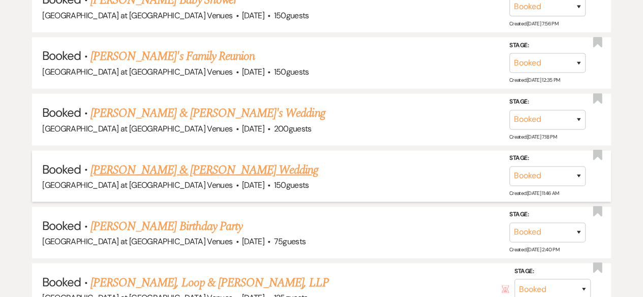
click at [194, 163] on link "[PERSON_NAME] & [PERSON_NAME] Wedding" at bounding box center [204, 170] width 228 height 18
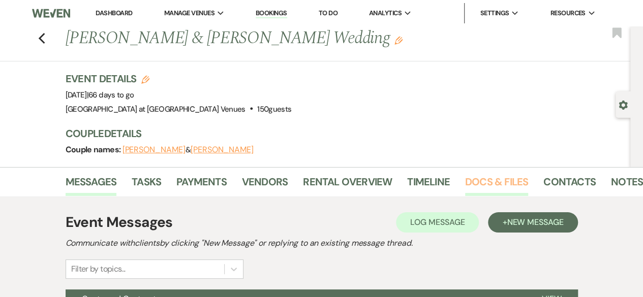
click at [489, 178] on link "Docs & Files" at bounding box center [496, 185] width 63 height 22
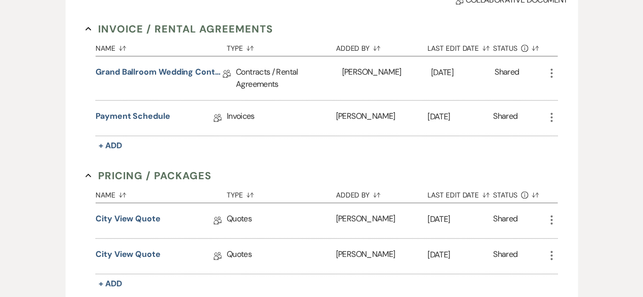
scroll to position [356, 0]
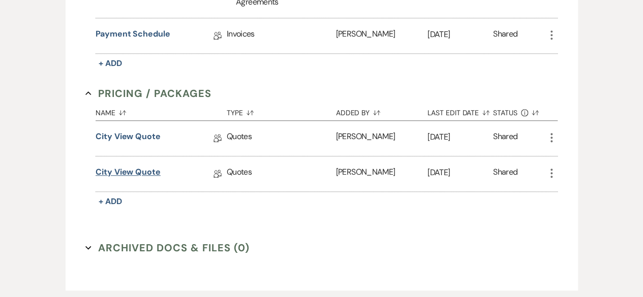
click at [130, 170] on link "City View Quote" at bounding box center [128, 174] width 65 height 16
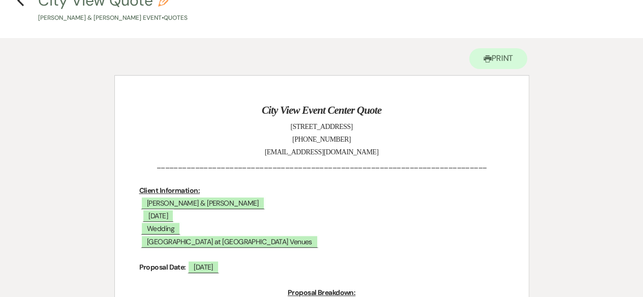
scroll to position [51, 0]
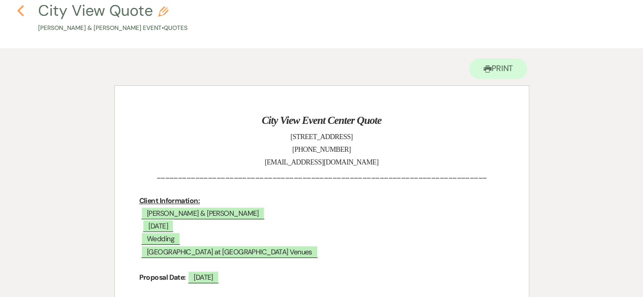
click at [20, 12] on icon "Previous" at bounding box center [21, 11] width 8 height 12
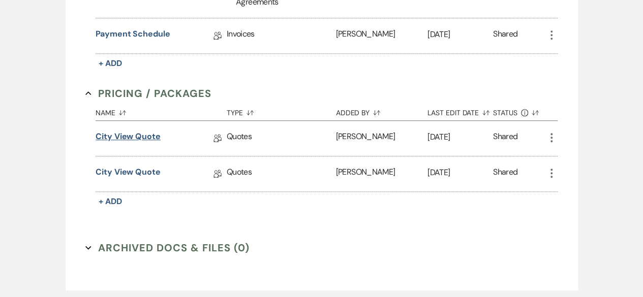
click at [152, 139] on link "City View Quote" at bounding box center [128, 139] width 65 height 16
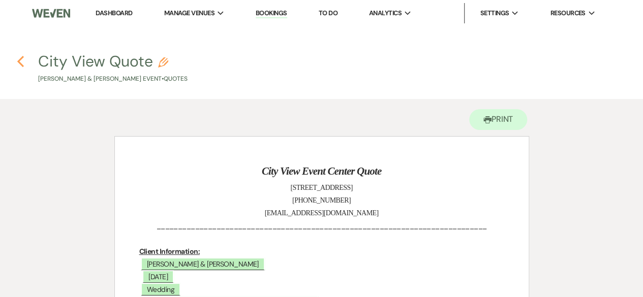
click at [22, 63] on icon "Previous" at bounding box center [21, 61] width 8 height 12
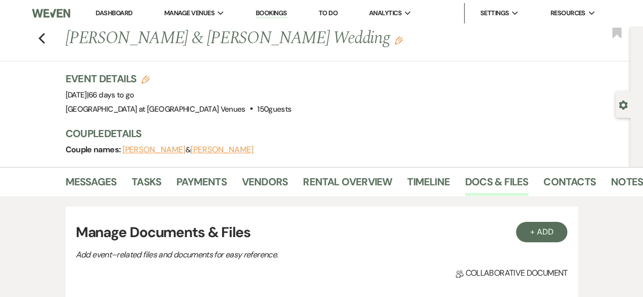
scroll to position [356, 0]
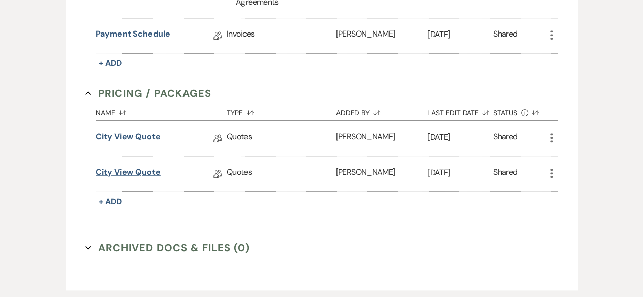
click at [153, 166] on link "City View Quote" at bounding box center [128, 174] width 65 height 16
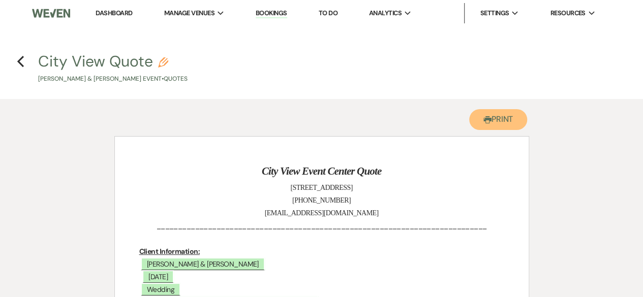
click at [489, 123] on button "Printer Print" at bounding box center [498, 119] width 58 height 21
click at [19, 63] on icon "Previous" at bounding box center [21, 61] width 8 height 12
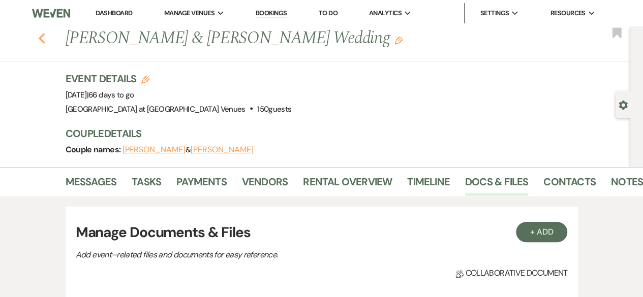
click at [43, 43] on icon "Previous" at bounding box center [42, 39] width 8 height 12
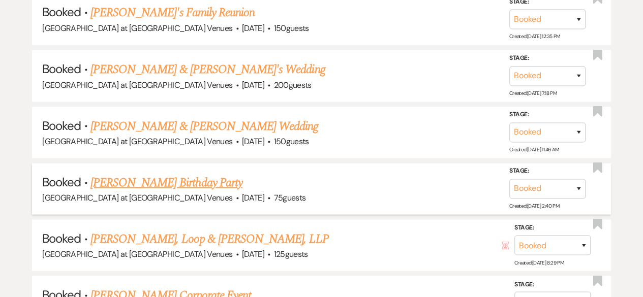
scroll to position [975, 0]
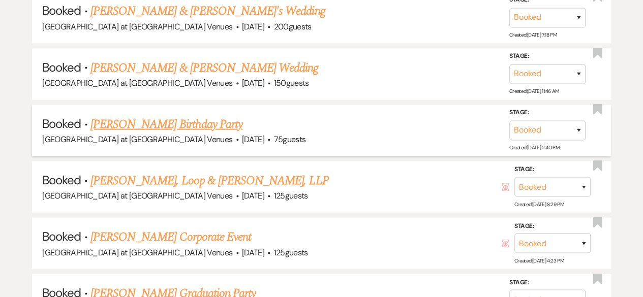
click at [175, 122] on link "[PERSON_NAME] Birthday Party" at bounding box center [166, 124] width 152 height 18
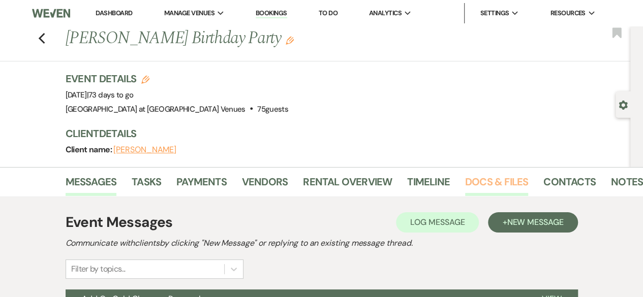
click at [499, 181] on link "Docs & Files" at bounding box center [496, 185] width 63 height 22
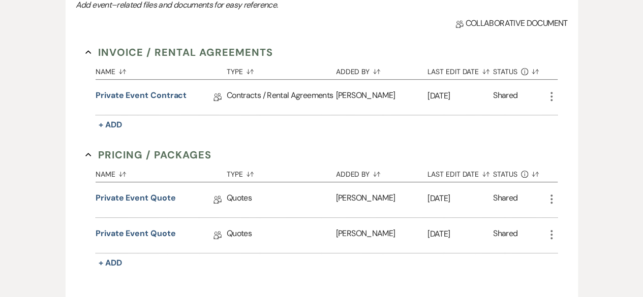
scroll to position [356, 0]
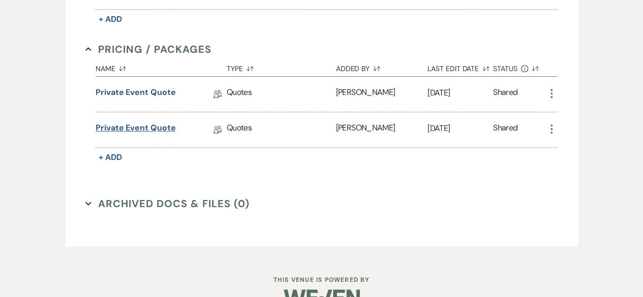
click at [137, 123] on link "Private Event Quote" at bounding box center [136, 130] width 80 height 16
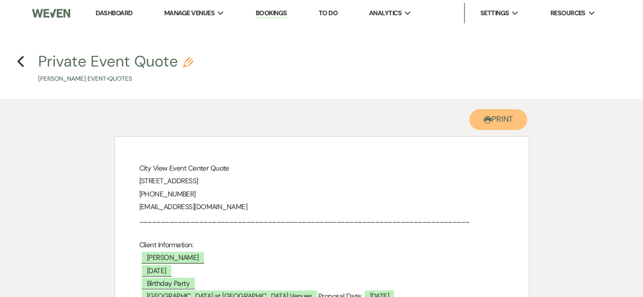
click at [485, 119] on use "button" at bounding box center [487, 119] width 8 height 7
click at [19, 63] on use "button" at bounding box center [20, 61] width 7 height 11
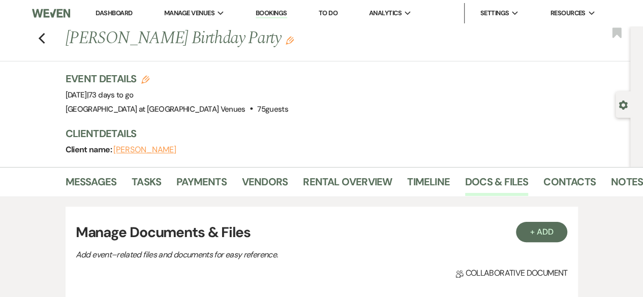
scroll to position [356, 0]
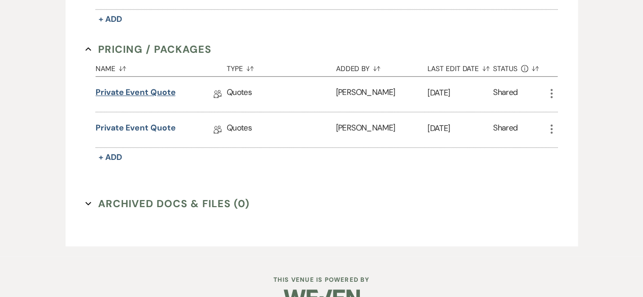
click at [167, 95] on link "Private Event Quote" at bounding box center [136, 94] width 80 height 16
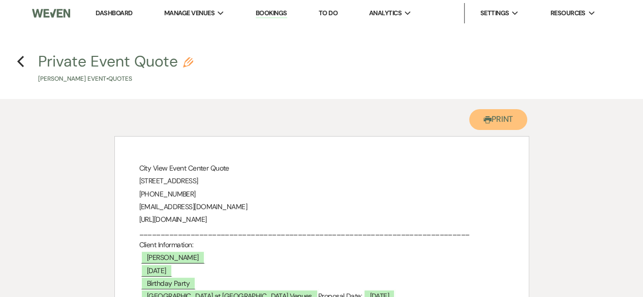
click at [498, 118] on button "Printer Print" at bounding box center [498, 119] width 58 height 21
click at [23, 63] on icon "Previous" at bounding box center [21, 61] width 8 height 12
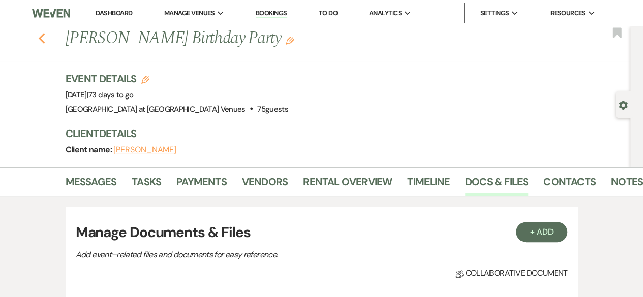
click at [46, 39] on icon "Previous" at bounding box center [42, 39] width 8 height 12
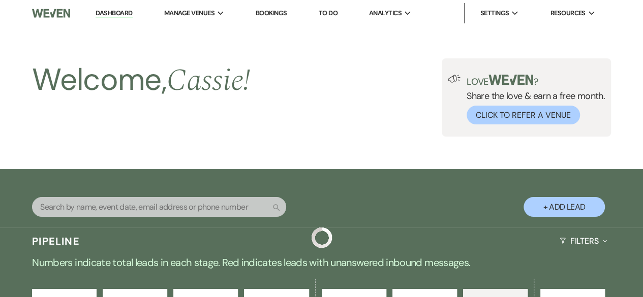
scroll to position [975, 0]
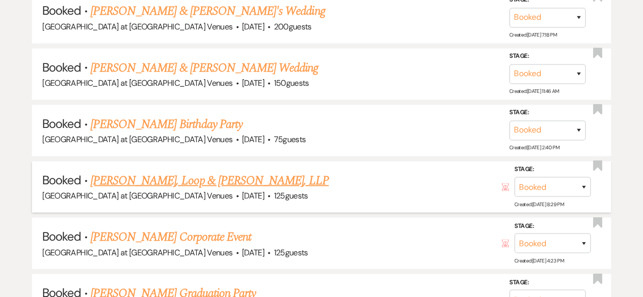
click at [133, 177] on link "[PERSON_NAME], Loop & [PERSON_NAME], LLP" at bounding box center [209, 181] width 238 height 18
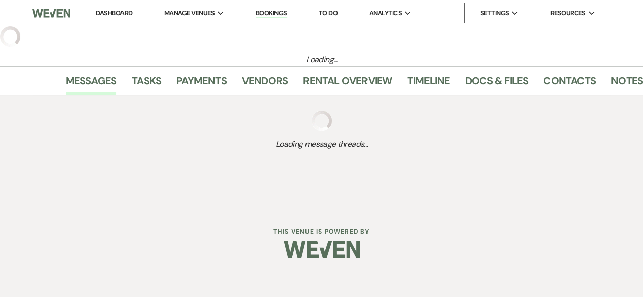
select select "9"
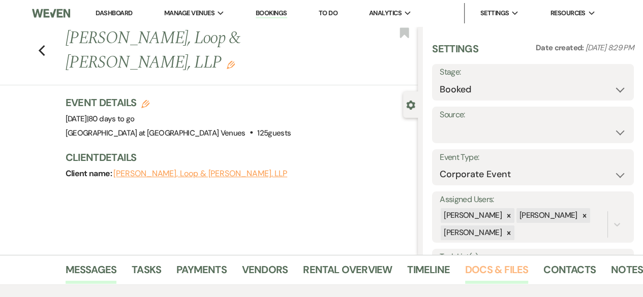
click at [510, 273] on link "Docs & Files" at bounding box center [496, 273] width 63 height 22
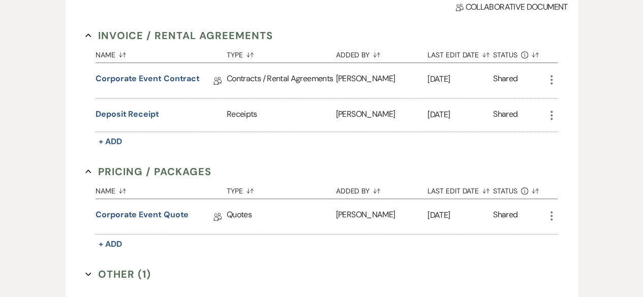
scroll to position [356, 0]
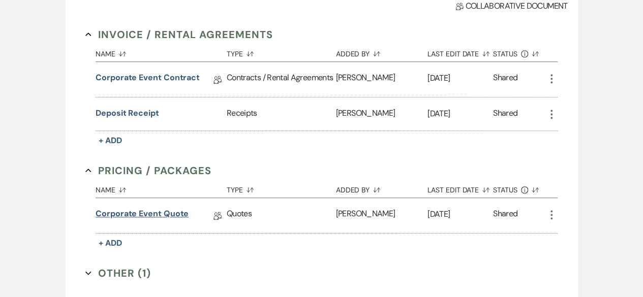
click at [124, 214] on link "Corporate Event Quote" at bounding box center [142, 216] width 93 height 16
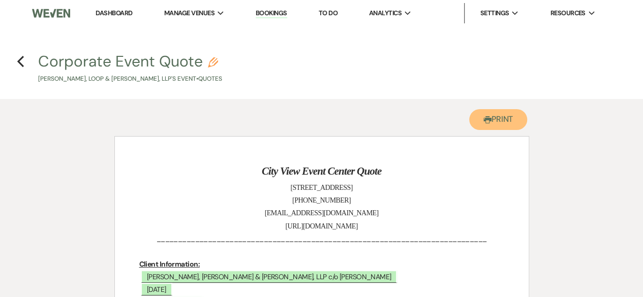
click at [502, 121] on button "Printer Print" at bounding box center [498, 119] width 58 height 21
click at [18, 61] on use "button" at bounding box center [20, 61] width 7 height 11
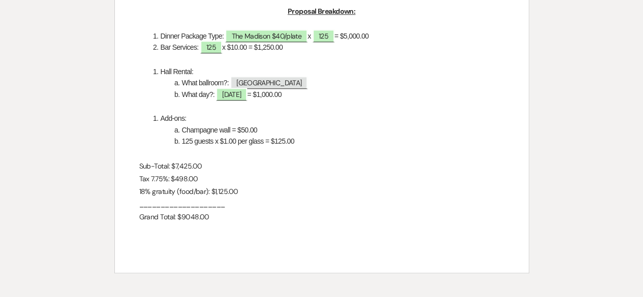
select select "9"
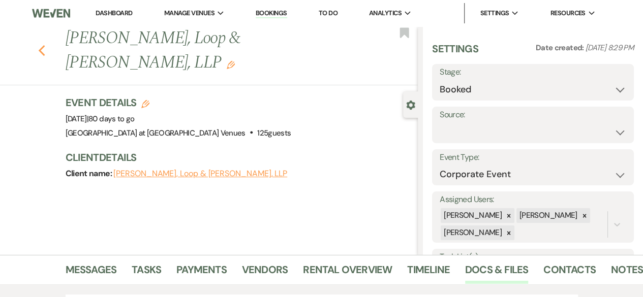
click at [46, 45] on icon "Previous" at bounding box center [42, 51] width 8 height 12
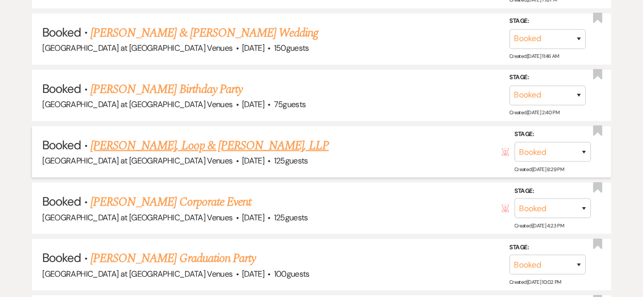
scroll to position [1025, 0]
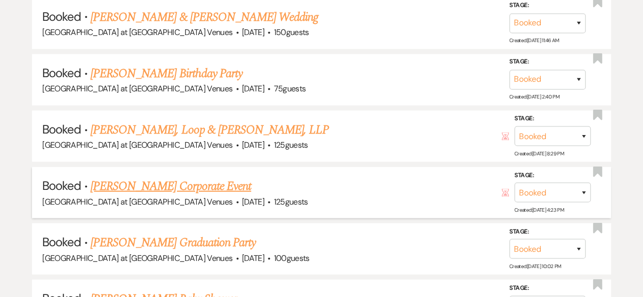
click at [143, 179] on link "[PERSON_NAME] Corporate Event" at bounding box center [170, 186] width 161 height 18
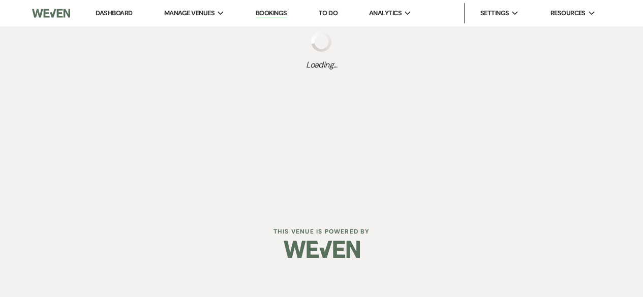
select select "6"
select select "9"
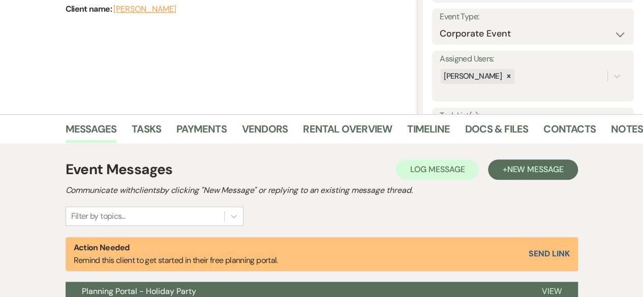
scroll to position [140, 0]
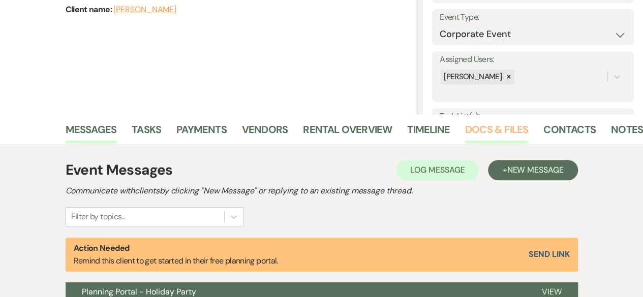
click at [476, 127] on link "Docs & Files" at bounding box center [496, 132] width 63 height 22
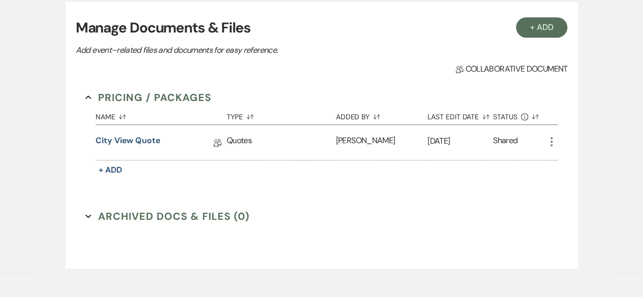
scroll to position [293, 0]
click at [135, 143] on link "City View Quote" at bounding box center [128, 143] width 65 height 16
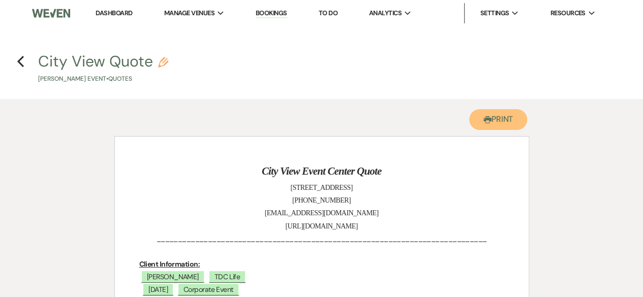
click at [489, 112] on button "Printer Print" at bounding box center [498, 119] width 58 height 21
click at [20, 58] on use "button" at bounding box center [20, 61] width 7 height 11
select select "6"
select select "9"
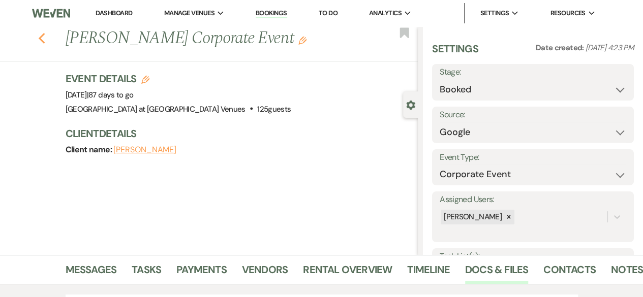
click at [46, 43] on icon "Previous" at bounding box center [42, 39] width 8 height 12
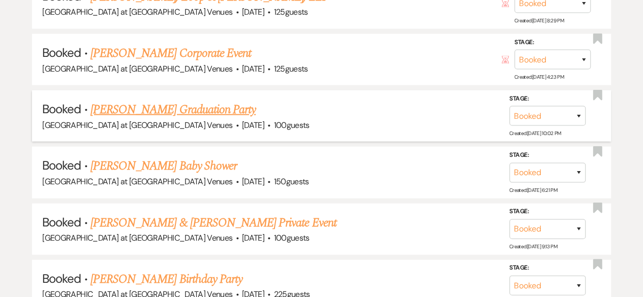
scroll to position [1178, 0]
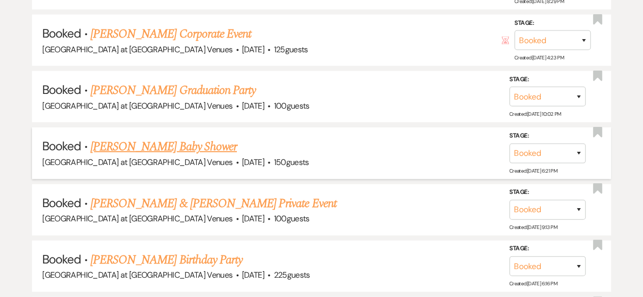
click at [129, 141] on link "[PERSON_NAME] Baby Shower" at bounding box center [163, 147] width 146 height 18
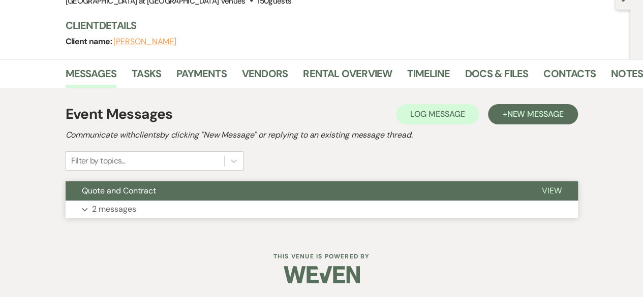
scroll to position [109, 0]
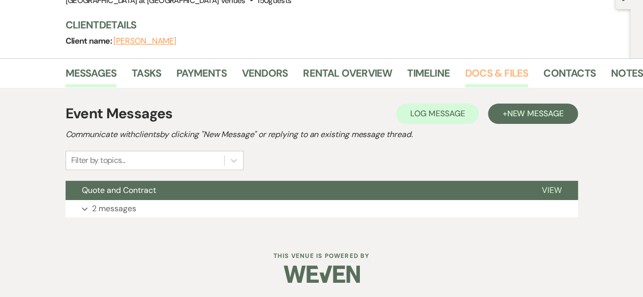
click at [486, 66] on link "Docs & Files" at bounding box center [496, 76] width 63 height 22
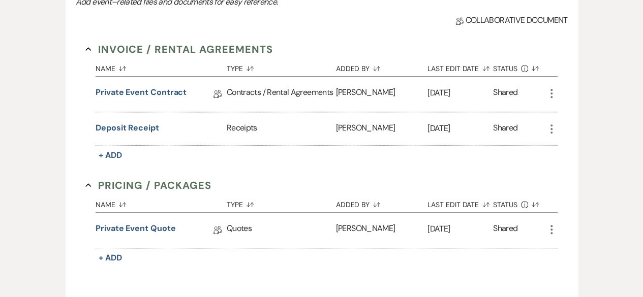
scroll to position [261, 0]
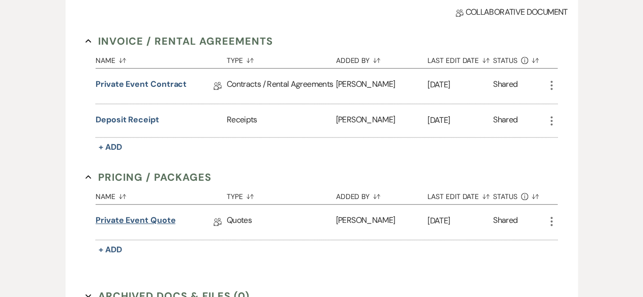
click at [163, 215] on link "Private Event Quote" at bounding box center [136, 222] width 80 height 16
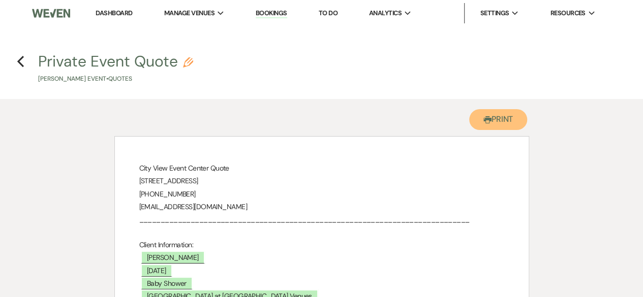
click at [503, 120] on button "Printer Print" at bounding box center [498, 119] width 58 height 21
click at [20, 61] on icon "Previous" at bounding box center [21, 61] width 8 height 12
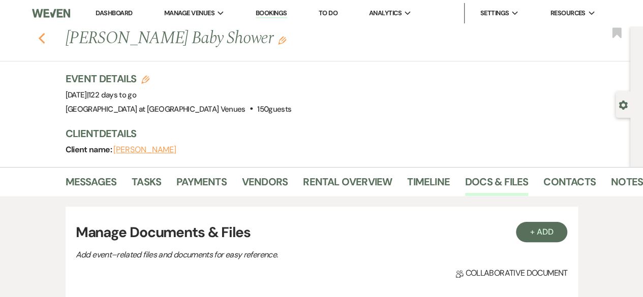
click at [45, 41] on use "button" at bounding box center [41, 38] width 7 height 11
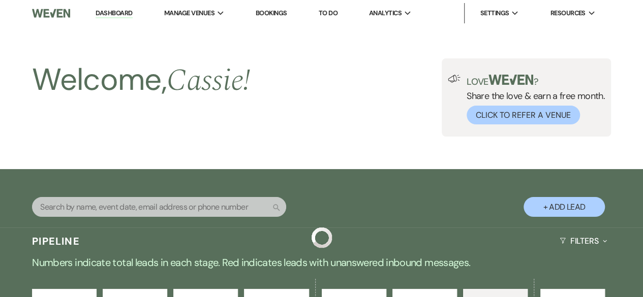
scroll to position [1178, 0]
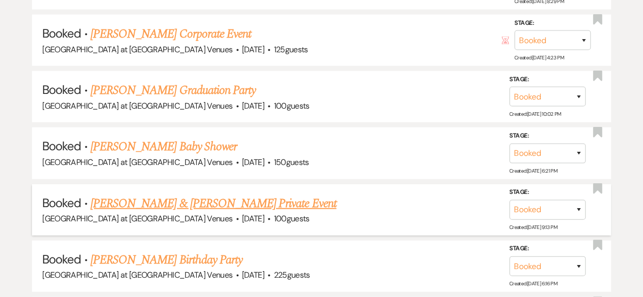
click at [112, 195] on link "[PERSON_NAME] & [PERSON_NAME] Private Event" at bounding box center [213, 204] width 246 height 18
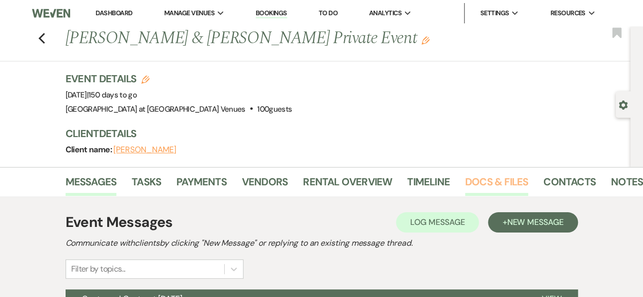
click at [478, 184] on link "Docs & Files" at bounding box center [496, 185] width 63 height 22
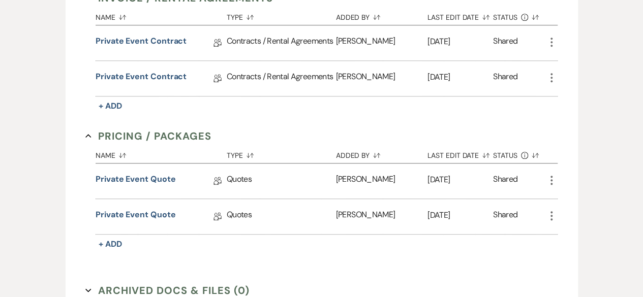
scroll to position [305, 0]
click at [128, 211] on link "Private Event Quote" at bounding box center [136, 216] width 80 height 16
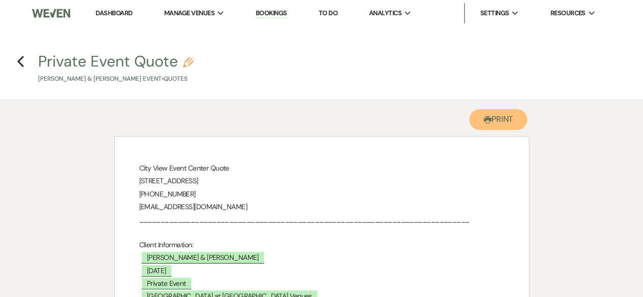
click at [499, 114] on button "Printer Print" at bounding box center [498, 119] width 58 height 21
click at [17, 64] on icon "Previous" at bounding box center [21, 61] width 8 height 12
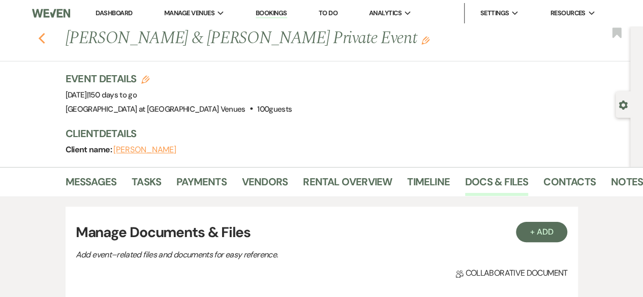
click at [45, 40] on use "button" at bounding box center [41, 38] width 7 height 11
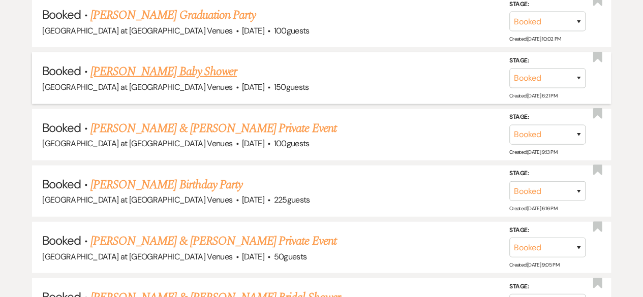
scroll to position [1280, 0]
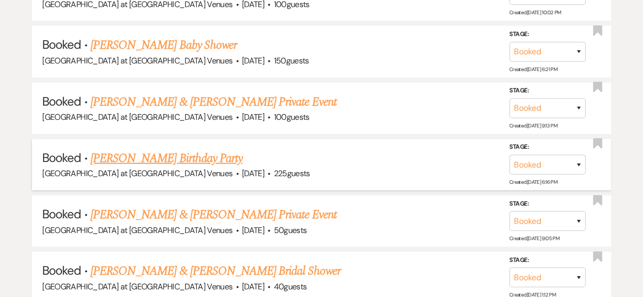
click at [185, 150] on link "[PERSON_NAME] Birthday Party" at bounding box center [166, 158] width 152 height 18
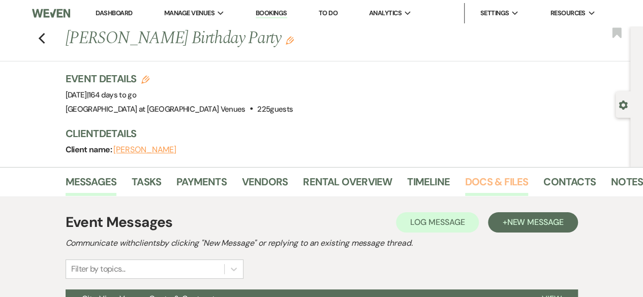
click at [507, 185] on link "Docs & Files" at bounding box center [496, 185] width 63 height 22
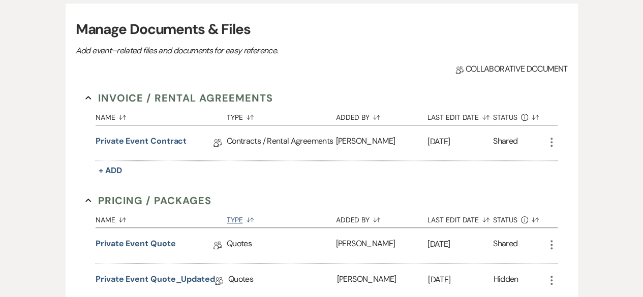
scroll to position [356, 0]
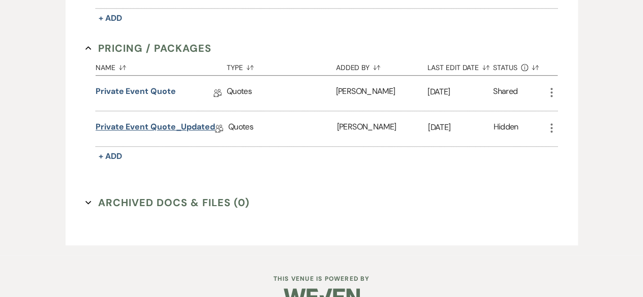
click at [173, 123] on link "Private Event Quote_Updated" at bounding box center [155, 129] width 119 height 16
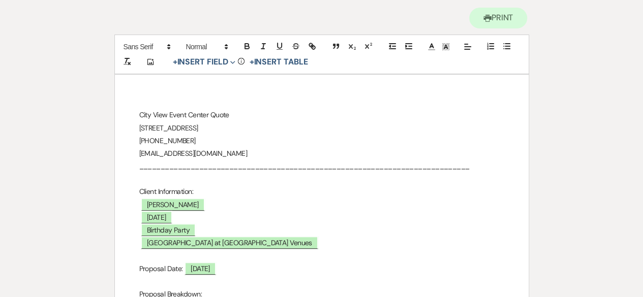
scroll to position [102, 0]
click at [498, 12] on button "Printer Print" at bounding box center [498, 18] width 58 height 21
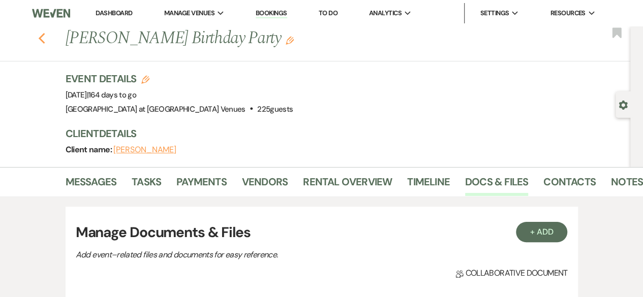
click at [45, 42] on use "button" at bounding box center [41, 38] width 7 height 11
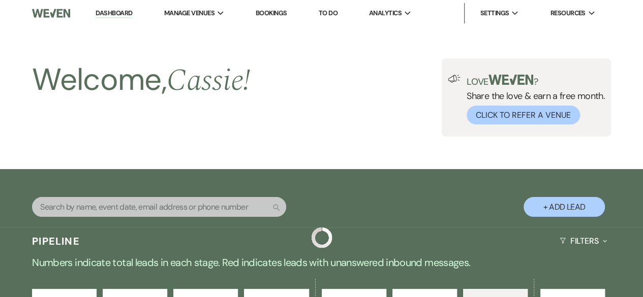
scroll to position [1280, 0]
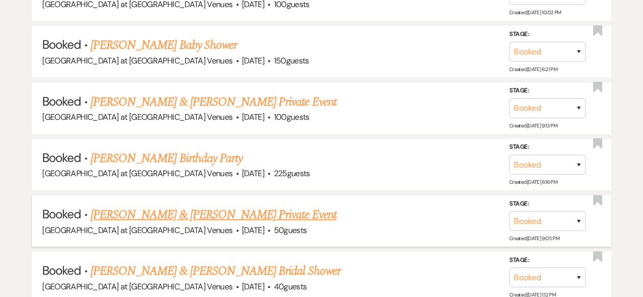
click at [173, 209] on link "[PERSON_NAME] & [PERSON_NAME] Private Event" at bounding box center [213, 215] width 246 height 18
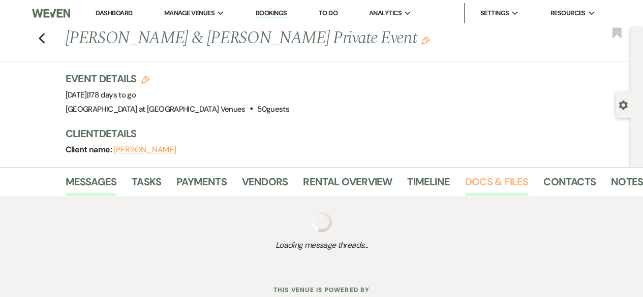
click at [494, 182] on link "Docs & Files" at bounding box center [496, 185] width 63 height 22
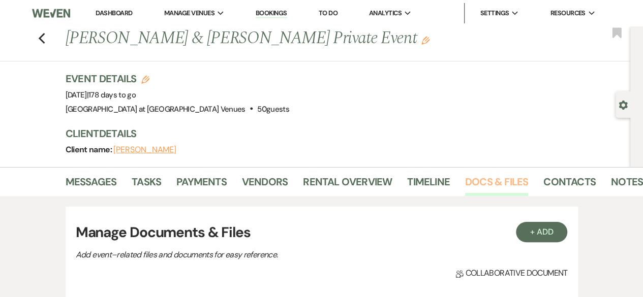
scroll to position [203, 0]
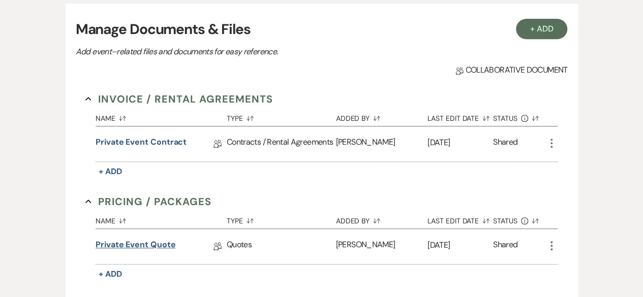
click at [133, 244] on link "Private Event Quote" at bounding box center [136, 247] width 80 height 16
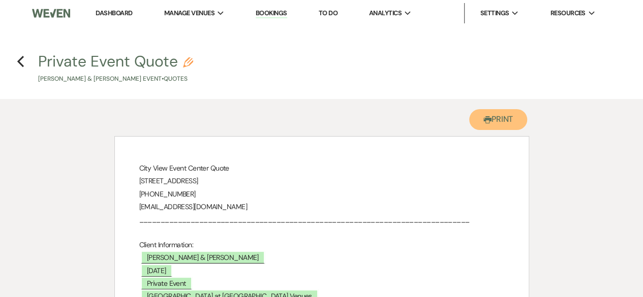
click at [508, 120] on button "Printer Print" at bounding box center [498, 119] width 58 height 21
click at [23, 65] on icon "Previous" at bounding box center [21, 61] width 8 height 12
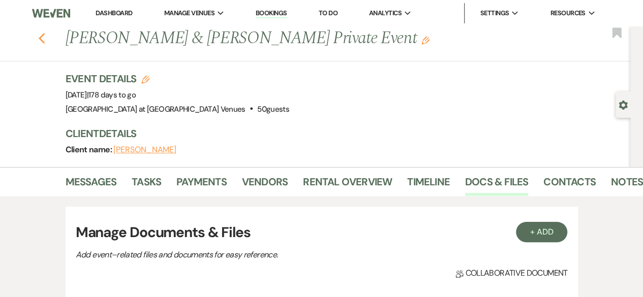
click at [44, 40] on use "button" at bounding box center [41, 38] width 7 height 11
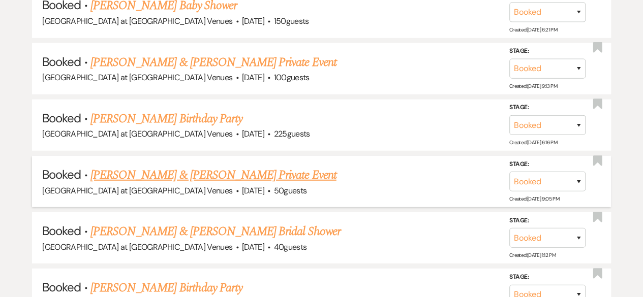
scroll to position [1381, 0]
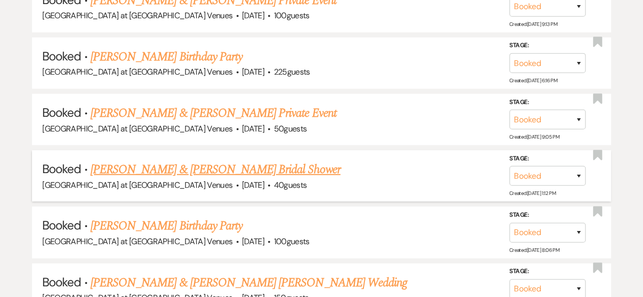
click at [211, 161] on link "[PERSON_NAME] & [PERSON_NAME] Bridal Shower" at bounding box center [215, 170] width 250 height 18
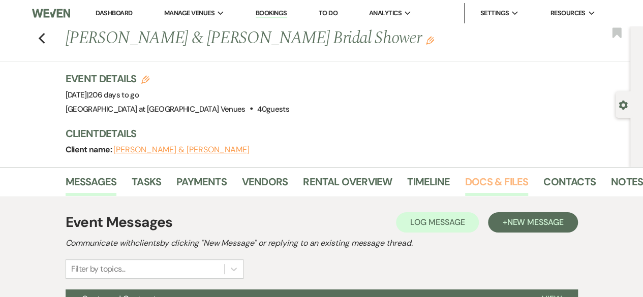
click at [492, 179] on link "Docs & Files" at bounding box center [496, 185] width 63 height 22
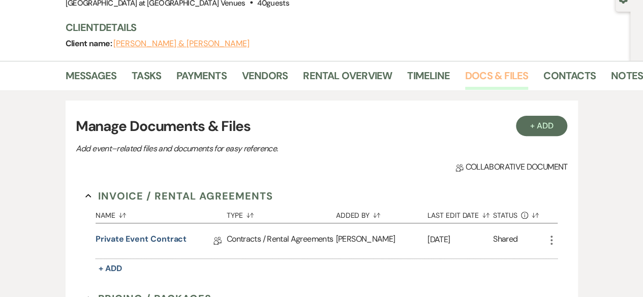
scroll to position [203, 0]
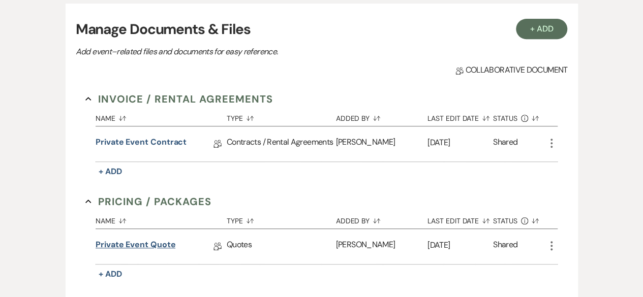
click at [151, 242] on link "Private Event Quote" at bounding box center [136, 247] width 80 height 16
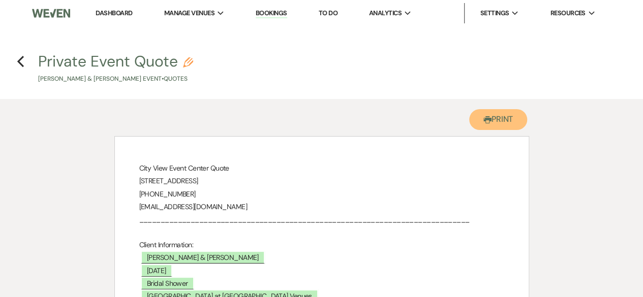
click at [496, 115] on button "Printer Print" at bounding box center [498, 119] width 58 height 21
click at [23, 60] on icon "Previous" at bounding box center [21, 61] width 8 height 12
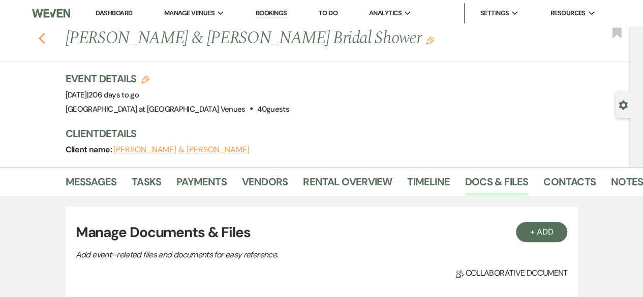
click at [43, 40] on icon "Previous" at bounding box center [42, 39] width 8 height 12
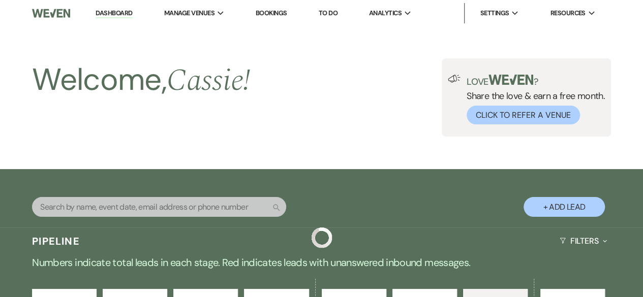
scroll to position [1381, 0]
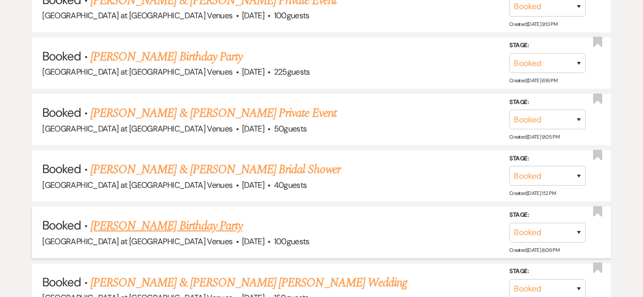
click at [168, 223] on link "[PERSON_NAME] Birthday Party" at bounding box center [166, 226] width 152 height 18
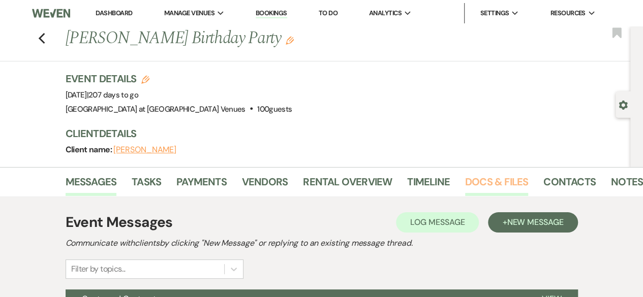
click at [480, 180] on link "Docs & Files" at bounding box center [496, 185] width 63 height 22
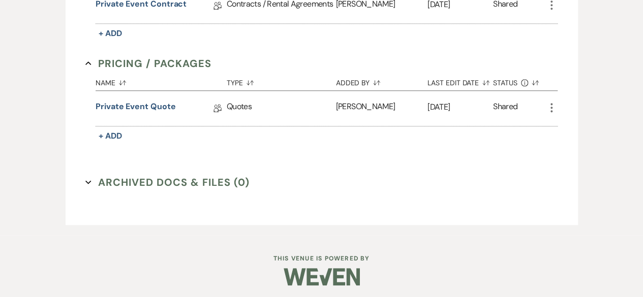
scroll to position [343, 0]
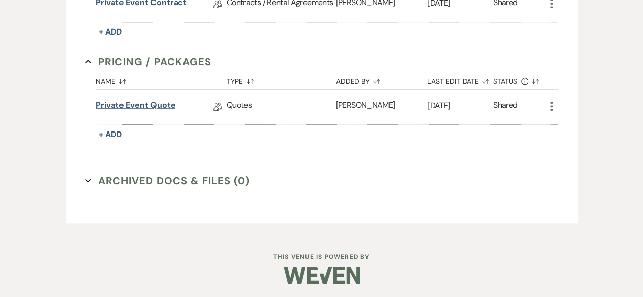
click at [143, 101] on link "Private Event Quote" at bounding box center [136, 107] width 80 height 16
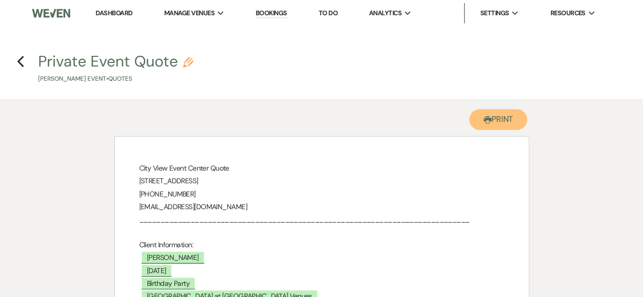
click at [499, 119] on button "Printer Print" at bounding box center [498, 119] width 58 height 21
click at [20, 57] on icon "Previous" at bounding box center [21, 61] width 8 height 12
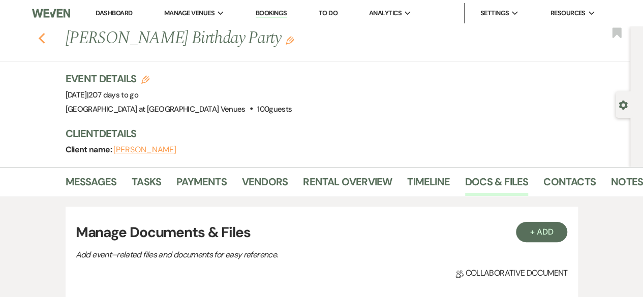
click at [44, 42] on icon "Previous" at bounding box center [42, 39] width 8 height 12
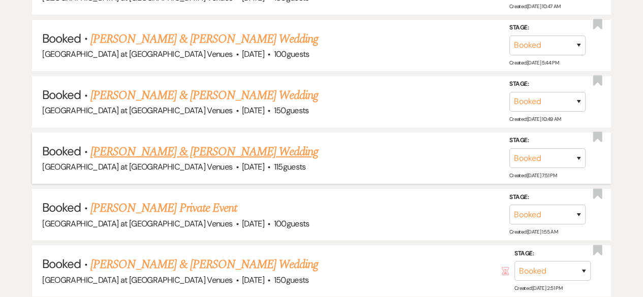
scroll to position [1940, 0]
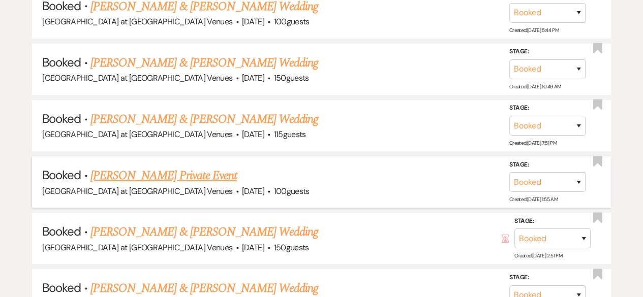
click at [197, 167] on link "[PERSON_NAME] Private Event" at bounding box center [163, 176] width 146 height 18
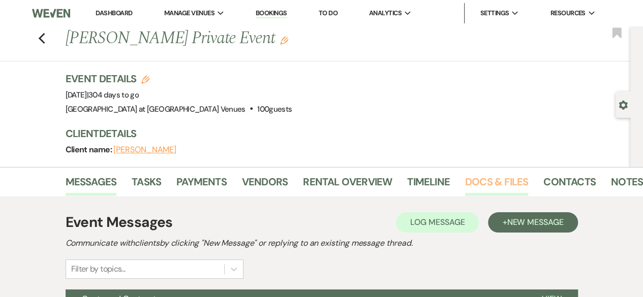
click at [514, 180] on link "Docs & Files" at bounding box center [496, 185] width 63 height 22
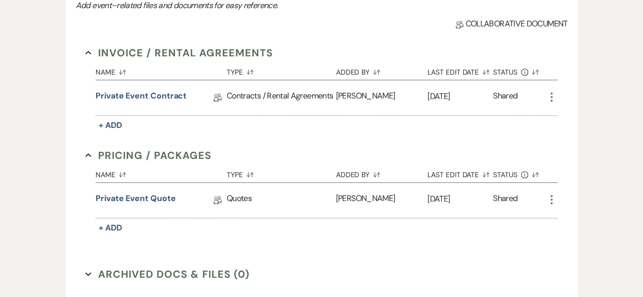
scroll to position [305, 0]
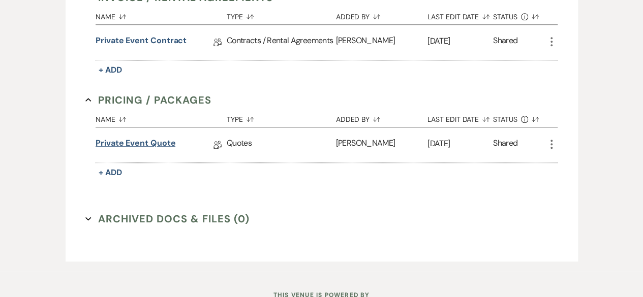
click at [155, 141] on link "Private Event Quote" at bounding box center [136, 145] width 80 height 16
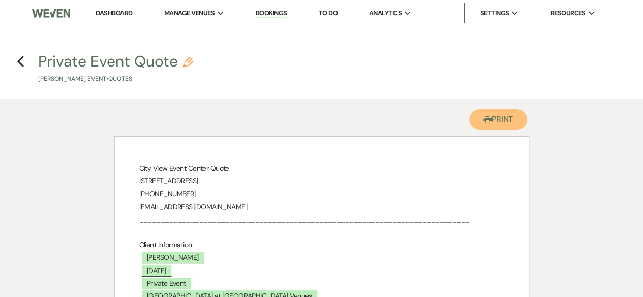
click at [510, 118] on button "Printer Print" at bounding box center [498, 119] width 58 height 21
click at [19, 62] on use "button" at bounding box center [20, 61] width 7 height 11
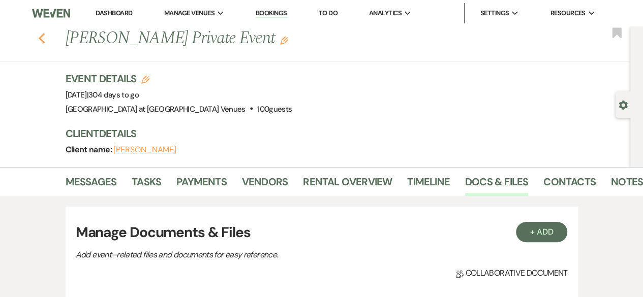
click at [45, 39] on use "button" at bounding box center [41, 38] width 7 height 11
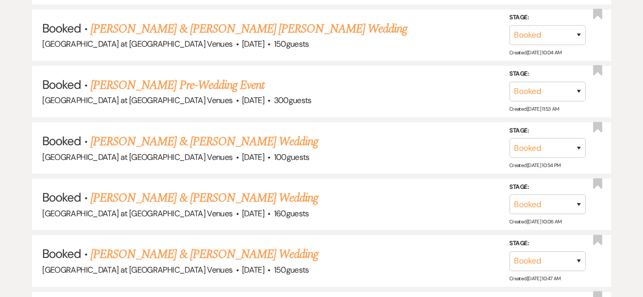
scroll to position [1483, 0]
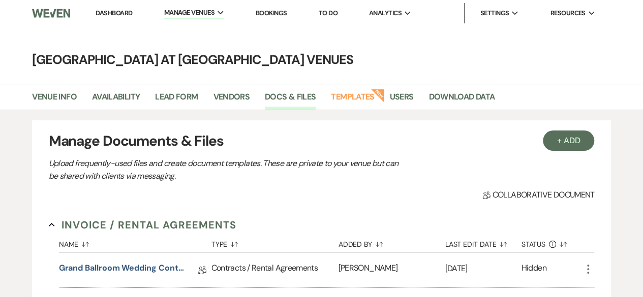
click at [113, 11] on link "Dashboard" at bounding box center [114, 13] width 37 height 9
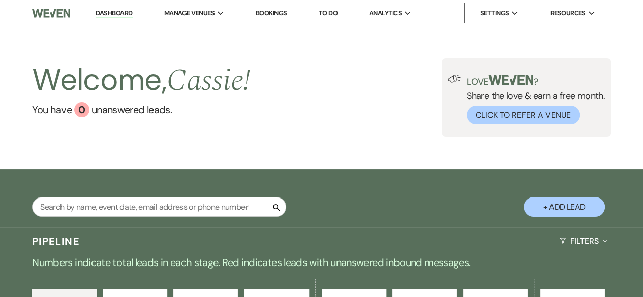
scroll to position [203, 0]
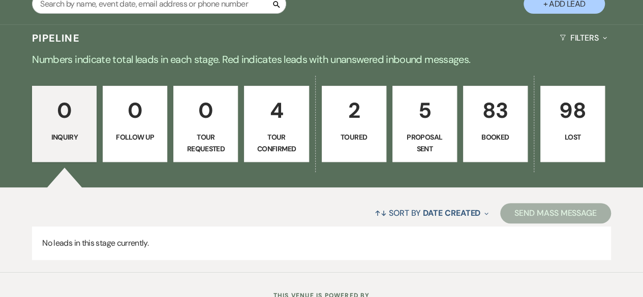
click at [497, 142] on p "Booked" at bounding box center [495, 137] width 51 height 11
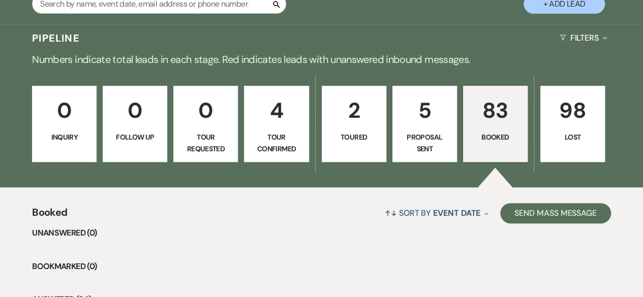
scroll to position [559, 0]
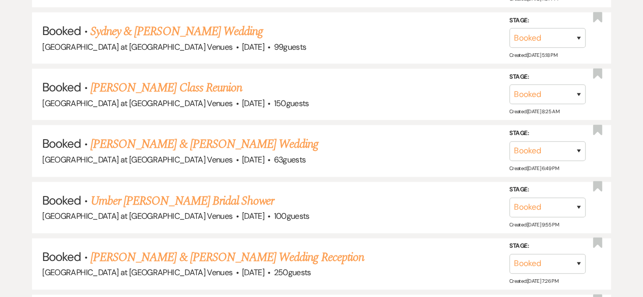
click at [191, 142] on link "[PERSON_NAME] & [PERSON_NAME] Wedding" at bounding box center [204, 144] width 228 height 18
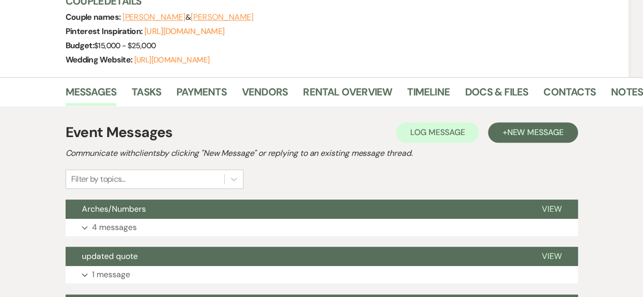
scroll to position [152, 0]
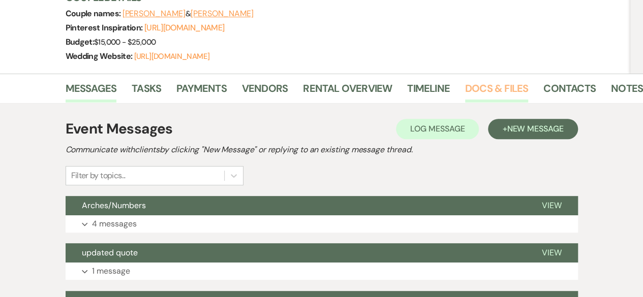
click at [509, 85] on link "Docs & Files" at bounding box center [496, 91] width 63 height 22
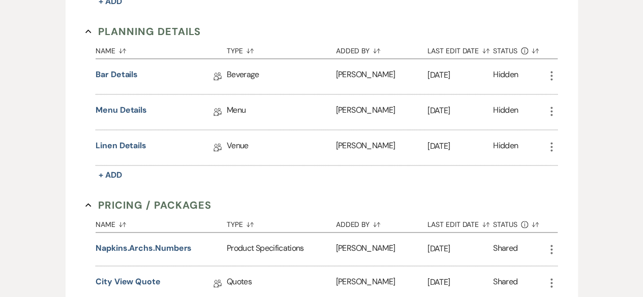
scroll to position [762, 0]
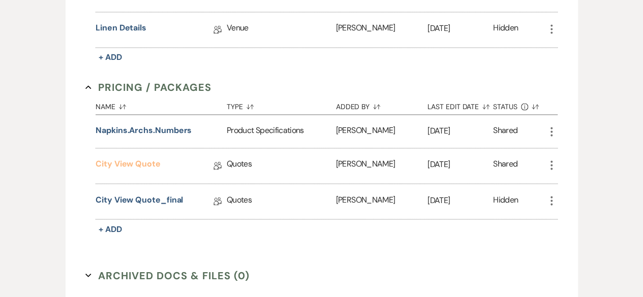
click at [138, 158] on link "City View Quote" at bounding box center [128, 166] width 65 height 16
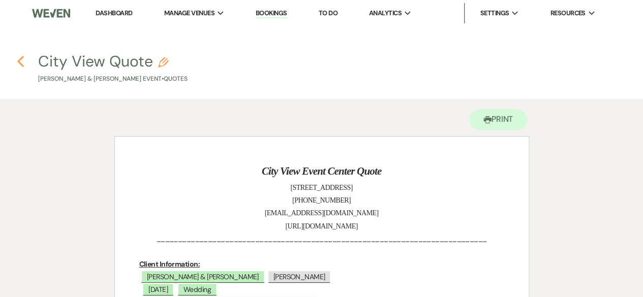
click at [23, 63] on icon "Previous" at bounding box center [21, 61] width 8 height 12
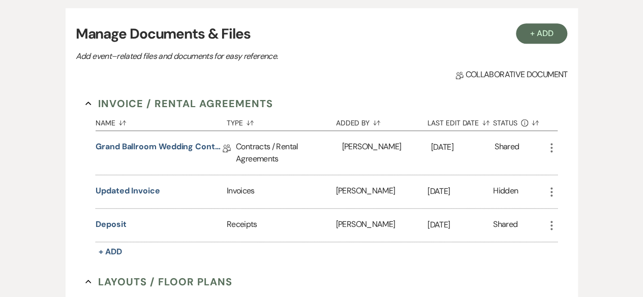
scroll to position [254, 0]
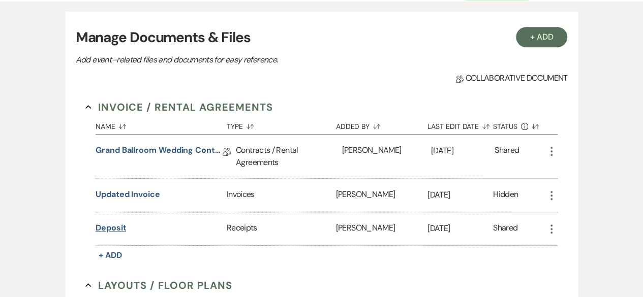
click at [103, 227] on button "Deposit" at bounding box center [111, 228] width 30 height 12
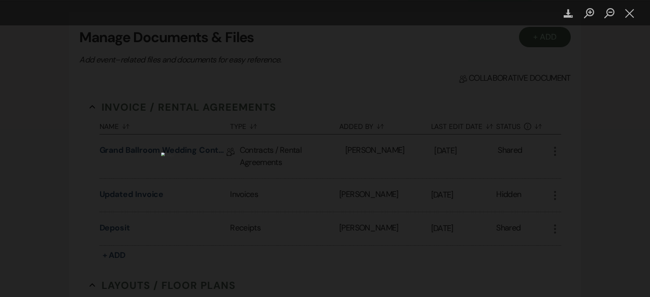
click at [345, 174] on img "Lightbox" at bounding box center [302, 216] width 282 height 129
drag, startPoint x: 629, startPoint y: 11, endPoint x: 621, endPoint y: 15, distance: 9.1
click at [630, 11] on button "Close lightbox" at bounding box center [630, 14] width 20 height 18
